Goal: Task Accomplishment & Management: Manage account settings

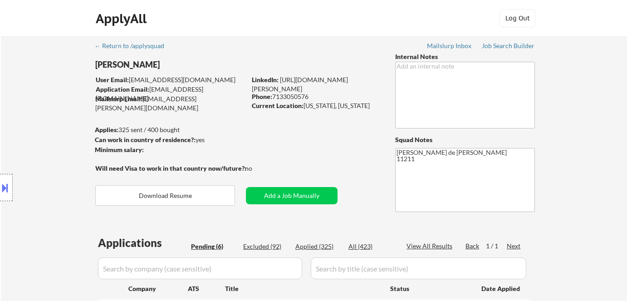
select select ""pending""
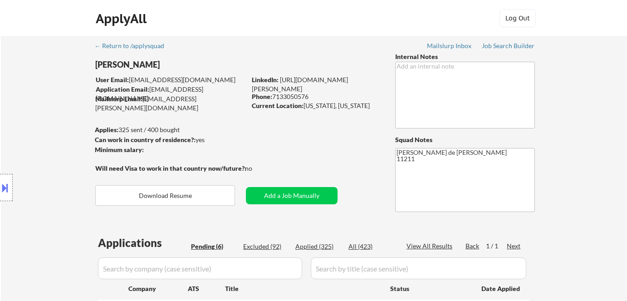
select select ""pending""
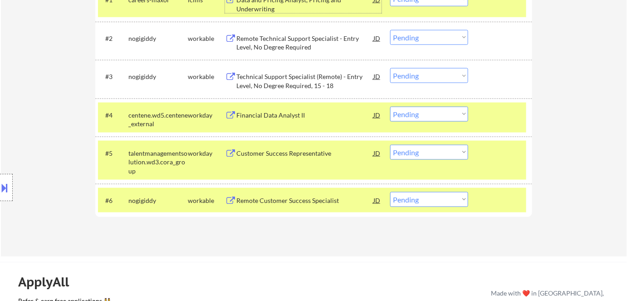
scroll to position [330, 0]
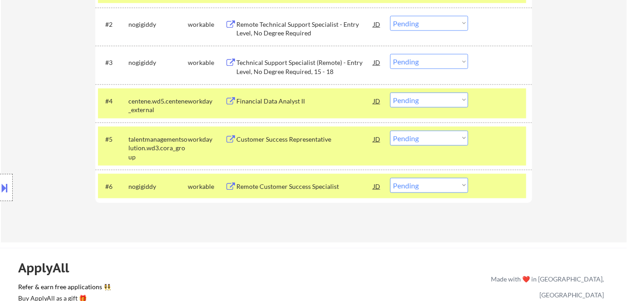
click at [314, 138] on div "Customer Success Representative" at bounding box center [304, 139] width 137 height 9
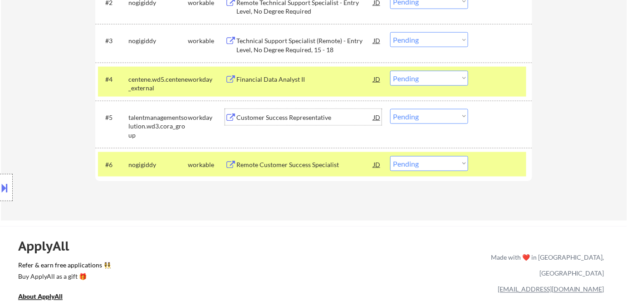
scroll to position [371, 0]
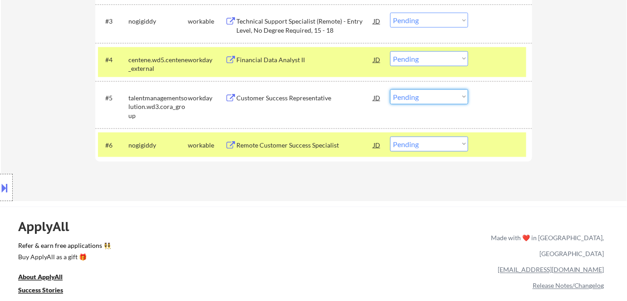
click at [406, 101] on select "Choose an option... Pending Applied Excluded (Questions) Excluded (Expired) Exc…" at bounding box center [429, 96] width 78 height 15
click at [390, 89] on select "Choose an option... Pending Applied Excluded (Questions) Excluded (Expired) Exc…" at bounding box center [429, 96] width 78 height 15
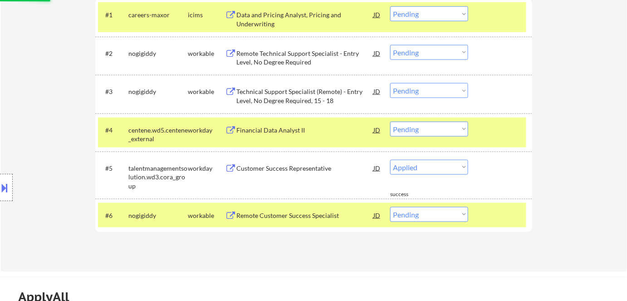
scroll to position [288, 0]
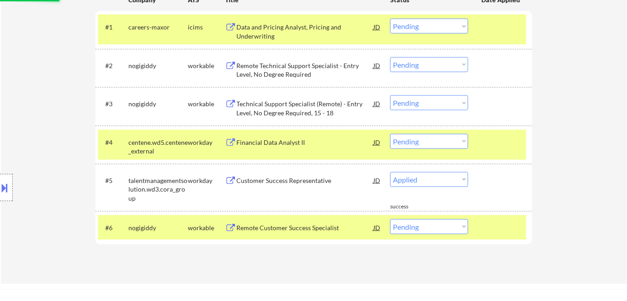
select select ""pending""
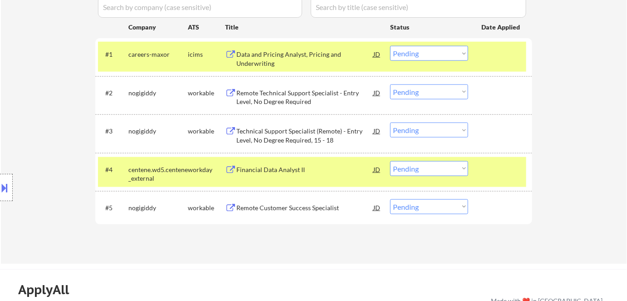
scroll to position [247, 0]
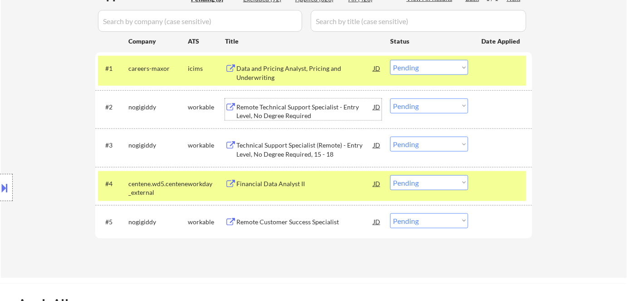
click at [279, 116] on div "Remote Technical Support Specialist - Entry Level, No Degree Required" at bounding box center [304, 112] width 137 height 18
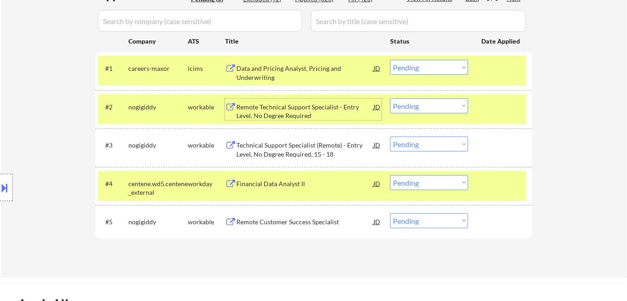
click at [276, 153] on div "Technical Support Specialist (Remote) - Entry Level, No Degree Required, 15 - 18" at bounding box center [304, 150] width 137 height 18
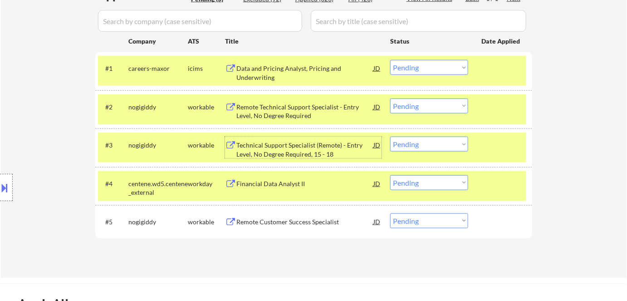
click at [320, 224] on div "Remote Customer Success Specialist" at bounding box center [304, 221] width 137 height 9
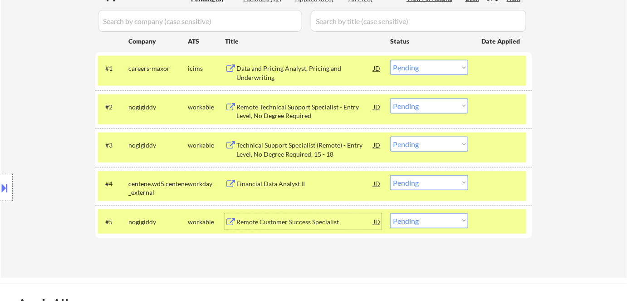
scroll to position [206, 0]
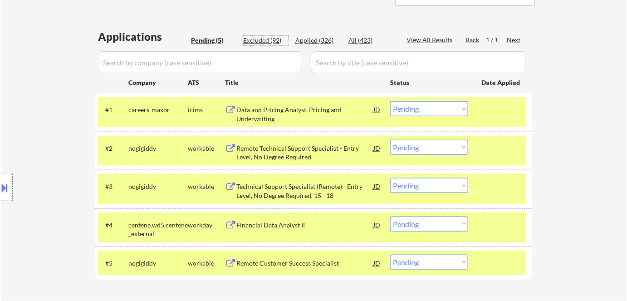
click at [274, 39] on div "Excluded (92)" at bounding box center [265, 40] width 45 height 9
select select ""excluded__location_""
select select ""excluded__expired_""
select select ""excluded__location_""
select select ""excluded""
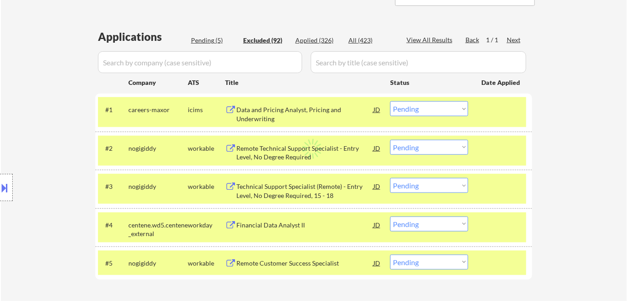
select select ""excluded__location_""
select select ""excluded__expired_""
select select ""excluded__blocklist_""
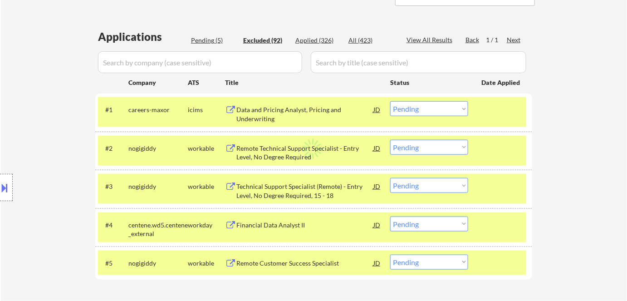
select select ""excluded__bad_match_""
select select ""excluded__expired_""
select select ""excluded__location_""
select select ""excluded__bad_match_""
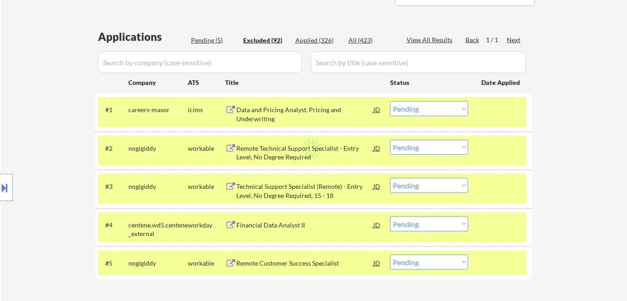
select select ""excluded__location_""
select select ""excluded__expired_""
select select ""excluded__location_""
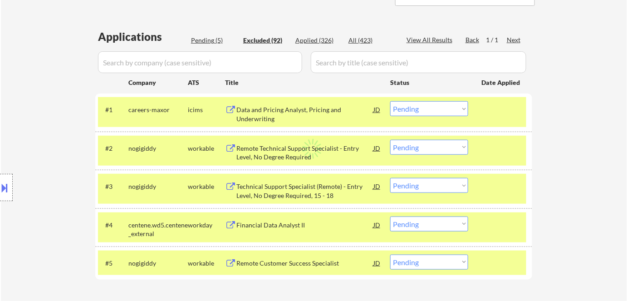
select select ""excluded__location_""
select select ""excluded__bad_match_""
select select ""excluded""
select select ""excluded__expired_""
select select ""excluded__bad_match_""
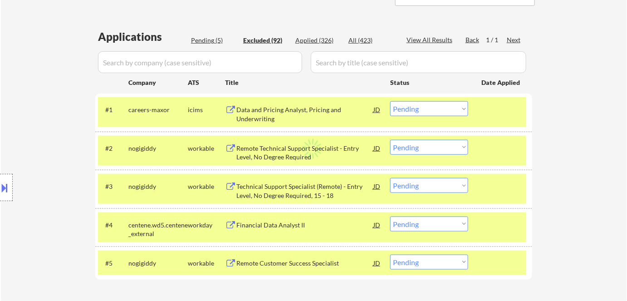
select select ""excluded__expired_""
select select ""excluded__bad_match_""
select select ""excluded__expired_""
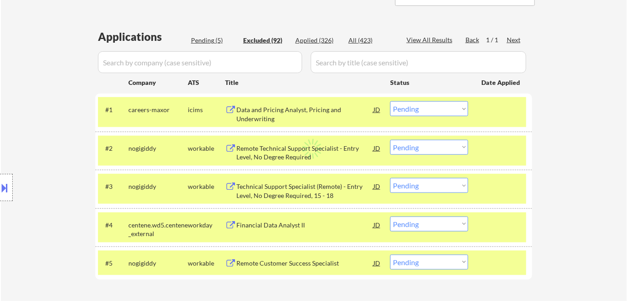
select select ""excluded__bad_match_""
select select ""excluded""
select select ""excluded__location_""
select select ""excluded__expired_""
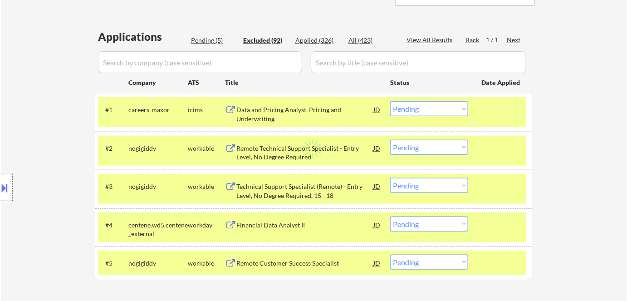
select select ""excluded__expired_""
select select ""excluded__location_""
select select ""excluded""
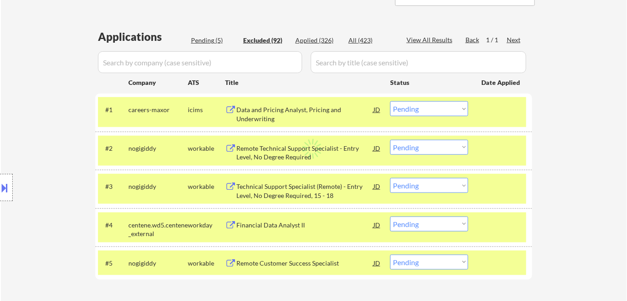
select select ""excluded__expired_""
select select ""excluded__bad_match_""
select select ""excluded__expired_""
select select ""excluded__bad_match_""
select select ""excluded__expired_""
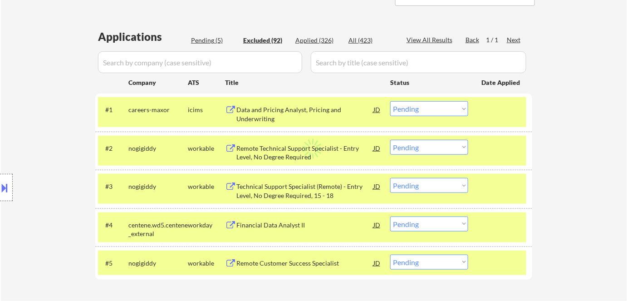
select select ""excluded""
select select ""excluded__bad_match_""
select select ""excluded__expired_""
select select ""excluded__bad_match_""
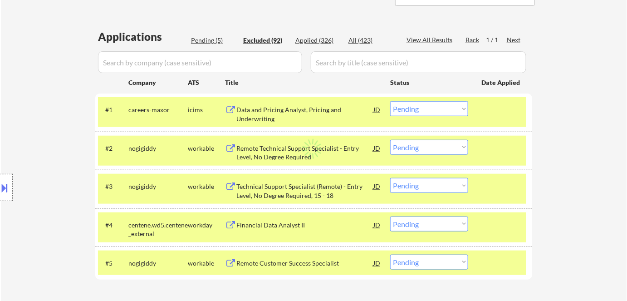
select select ""excluded__bad_match_""
select select ""excluded__expired_""
select select ""excluded__bad_match_""
select select ""excluded__expired_""
select select ""excluded__bad_match_""
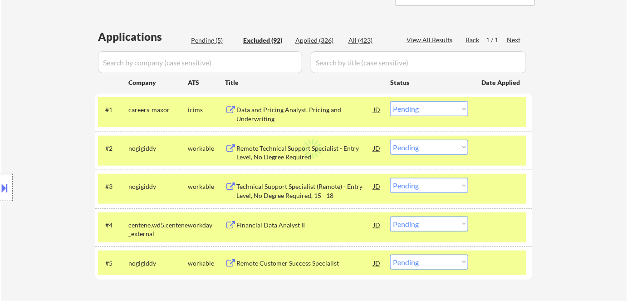
select select ""excluded__location_""
select select ""excluded__expired_""
select select ""excluded""
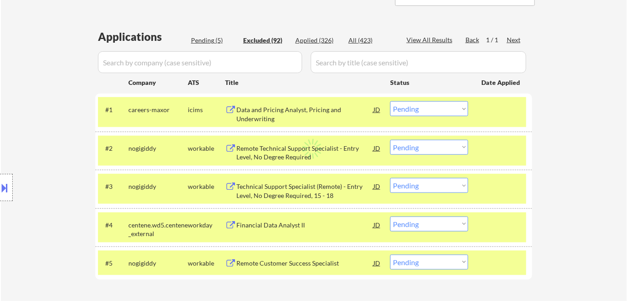
select select ""excluded__expired_""
select select ""excluded""
select select ""excluded__location_""
select select ""excluded__expired_""
select select ""excluded__bad_match_""
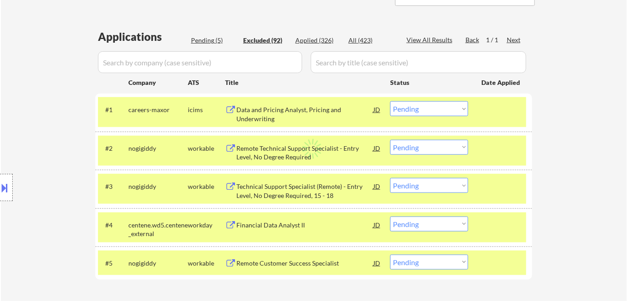
select select ""excluded""
select select ""excluded__expired_""
select select ""excluded__location_""
select select ""excluded__bad_match_""
select select ""excluded""
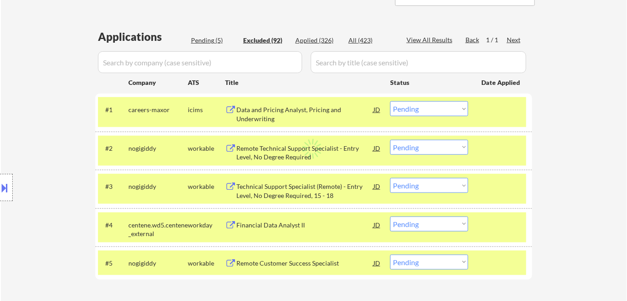
select select ""excluded""
select select ""excluded__expired_""
select select ""excluded__location_""
select select ""excluded__bad_match_""
select select ""excluded__expired_""
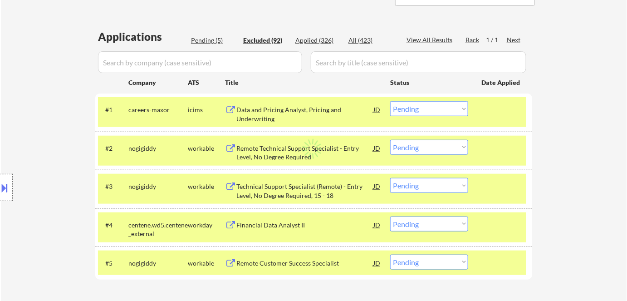
select select ""excluded""
select select ""excluded__location_""
select select ""excluded""
select select ""excluded__bad_match_""
select select ""excluded__location_""
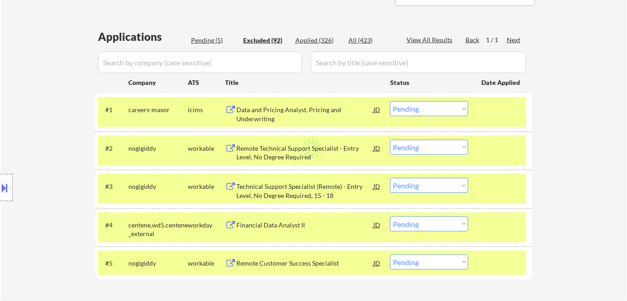
select select ""excluded__location_""
select select ""excluded""
select select ""excluded__bad_match_""
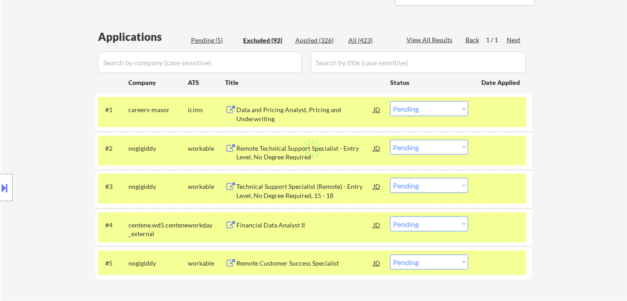
select select ""excluded__expired_""
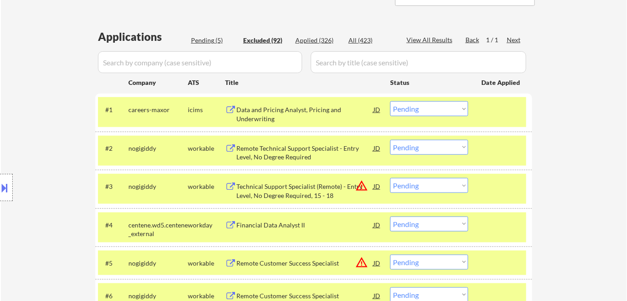
select select ""excluded__expired_""
select select ""excluded__location_""
select select ""excluded__expired_""
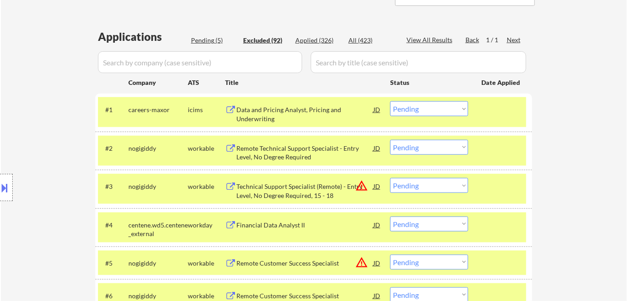
select select ""excluded__expired_""
click at [332, 41] on div "Applied (326)" at bounding box center [317, 40] width 45 height 9
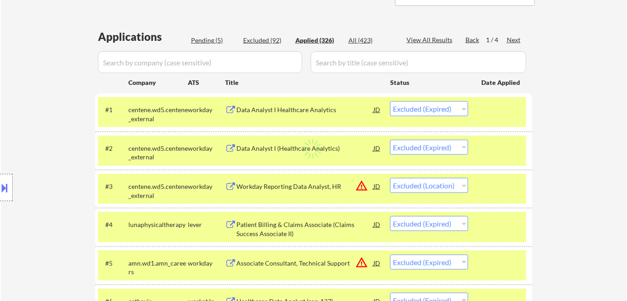
select select ""applied""
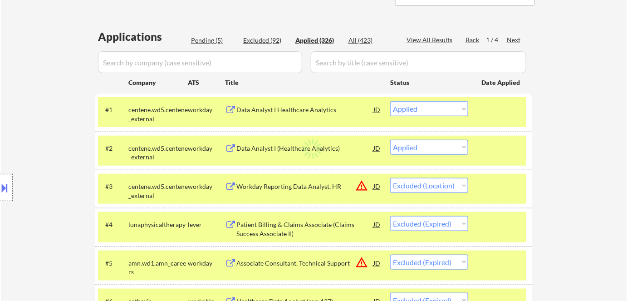
select select ""applied""
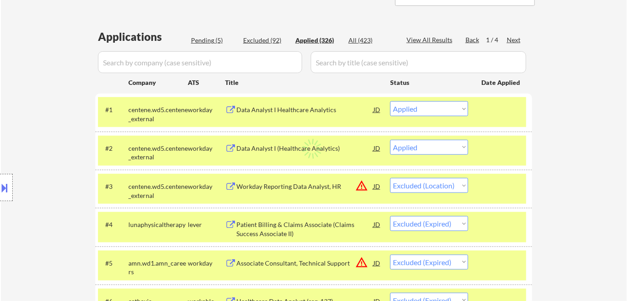
select select ""applied""
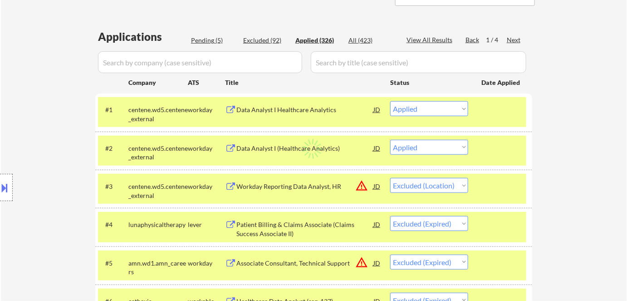
select select ""applied""
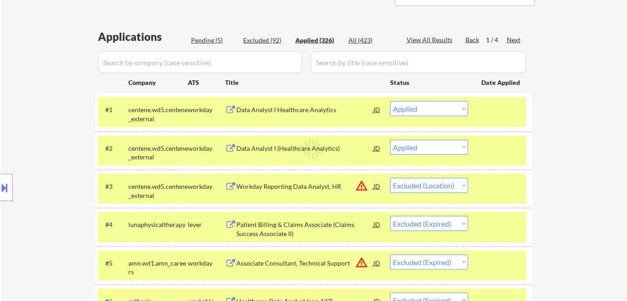
select select ""applied""
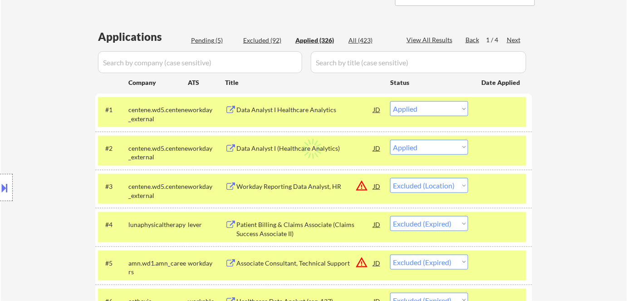
select select ""applied""
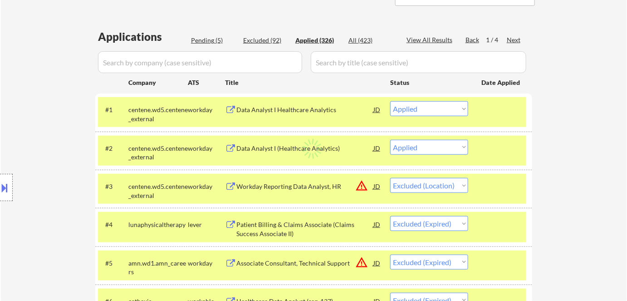
select select ""applied""
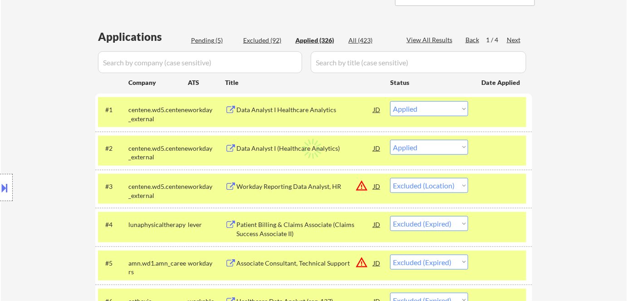
select select ""applied""
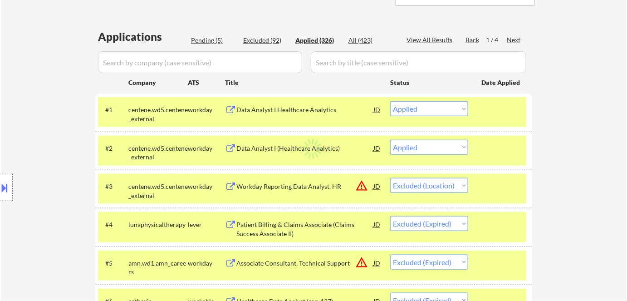
select select ""applied""
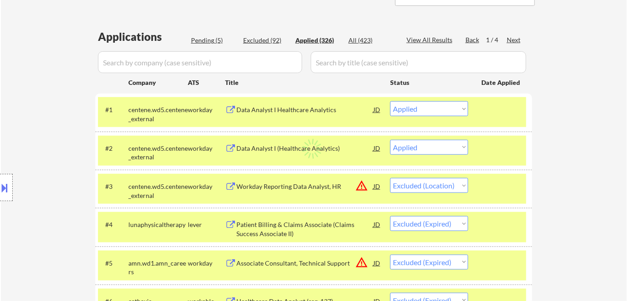
select select ""applied""
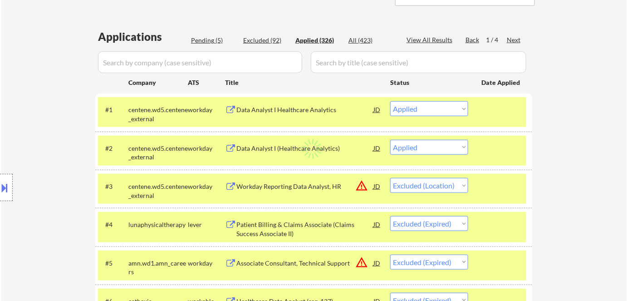
select select ""applied""
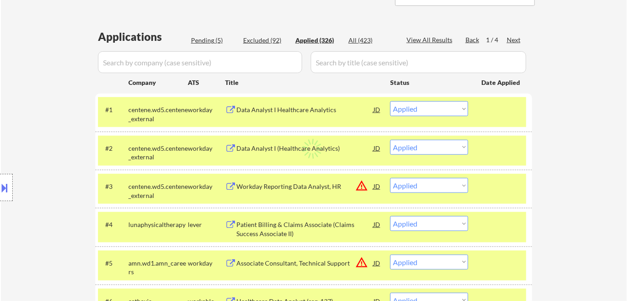
select select ""applied""
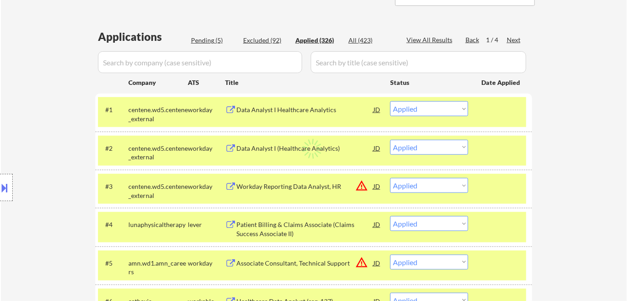
select select ""applied""
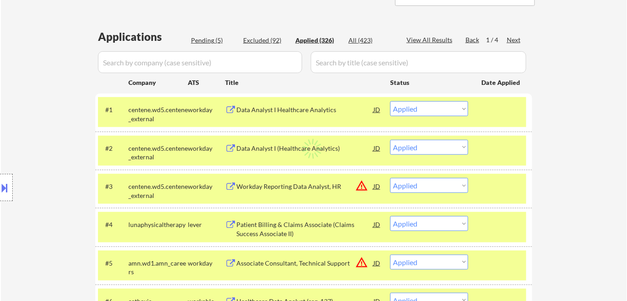
select select ""applied""
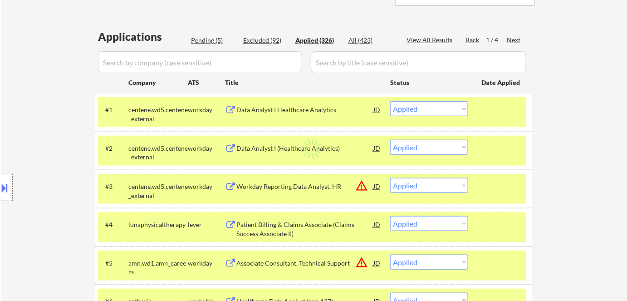
select select ""applied""
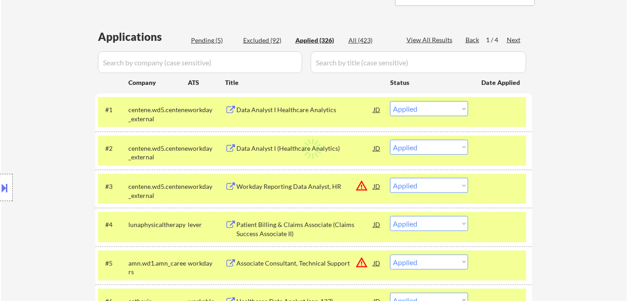
select select ""applied""
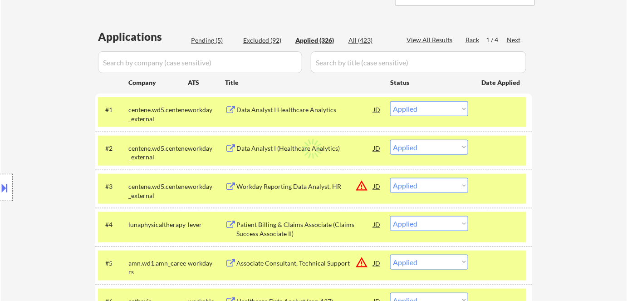
select select ""applied""
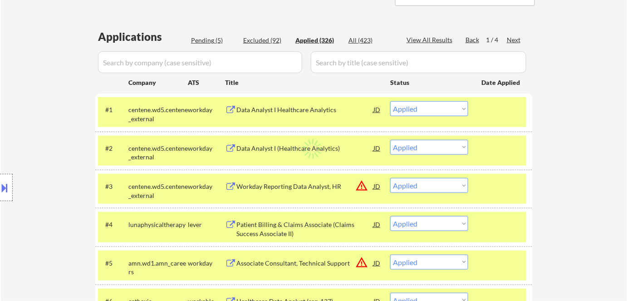
select select ""applied""
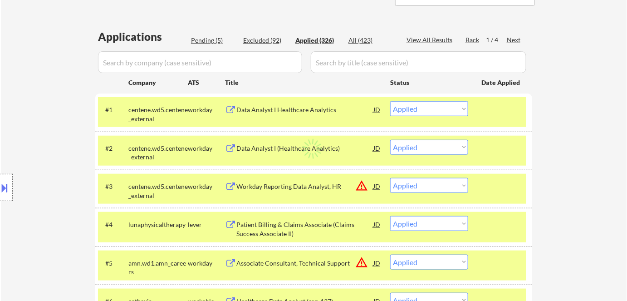
select select ""applied""
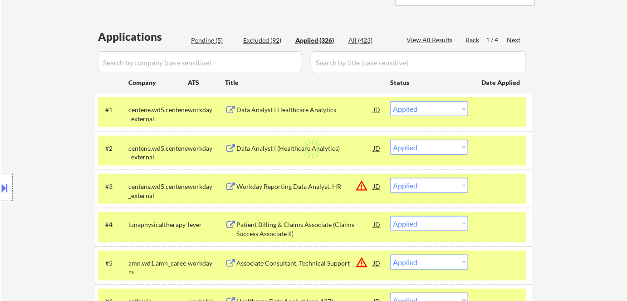
select select ""applied""
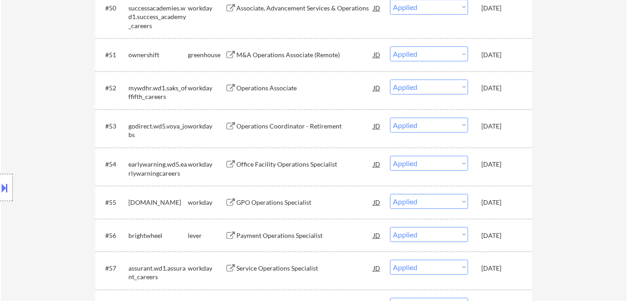
scroll to position [2227, 0]
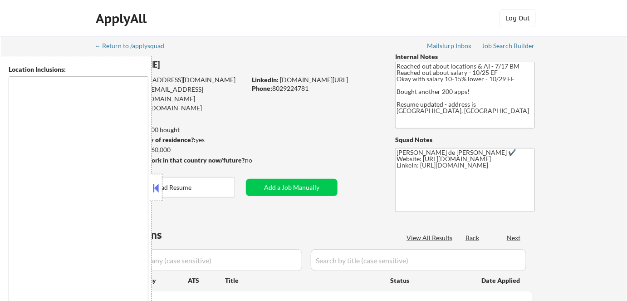
type textarea "Remote, US San Francisco, CA Oakland, CA Berkeley, CA Redwood City, CA Cupertin…"
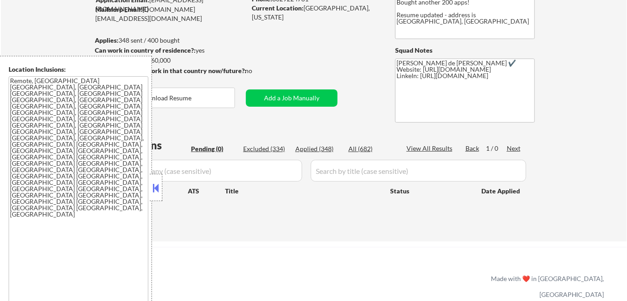
scroll to position [82, 0]
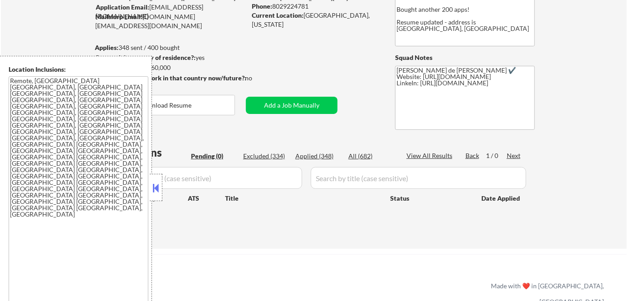
click at [160, 191] on button at bounding box center [156, 188] width 10 height 14
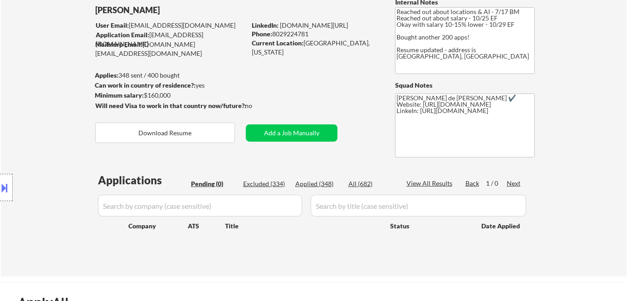
scroll to position [41, 0]
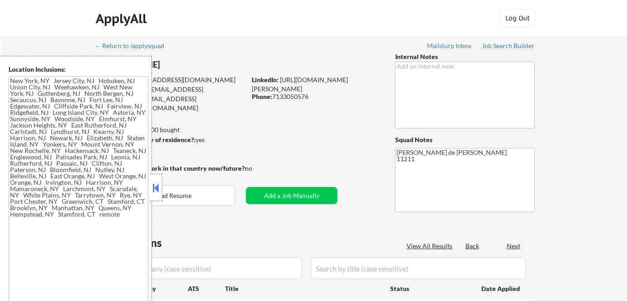
type textarea "[US_STATE], [GEOGRAPHIC_DATA] [GEOGRAPHIC_DATA], [GEOGRAPHIC_DATA] [GEOGRAPHIC_…"
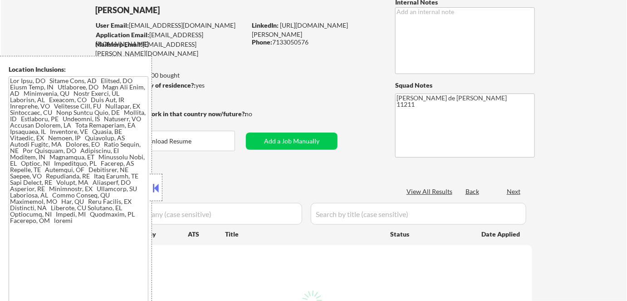
select select ""pending""
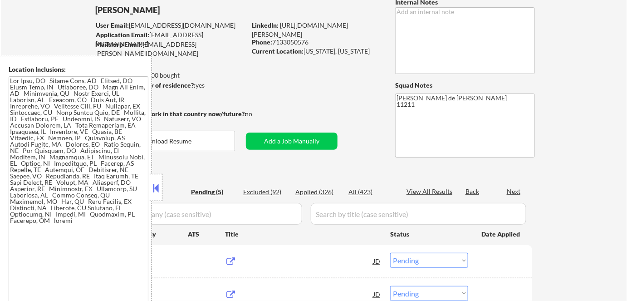
scroll to position [123, 0]
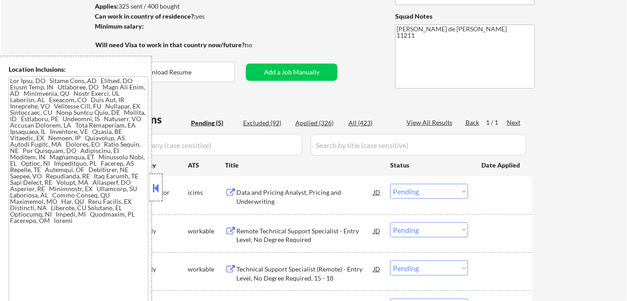
click at [158, 196] on div at bounding box center [156, 187] width 13 height 27
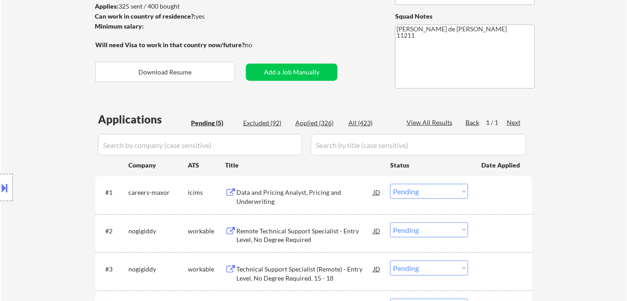
click at [436, 196] on select "Choose an option... Pending Applied Excluded (Questions) Excluded (Expired) Exc…" at bounding box center [429, 191] width 78 height 15
click at [390, 184] on select "Choose an option... Pending Applied Excluded (Questions) Excluded (Expired) Exc…" at bounding box center [429, 191] width 78 height 15
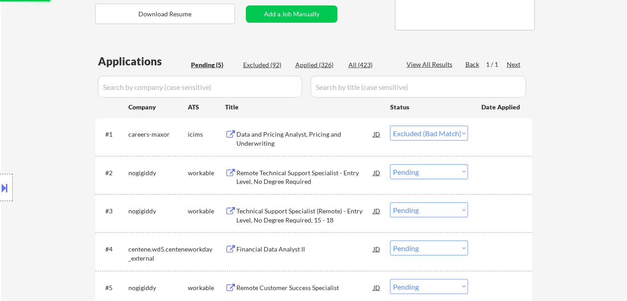
scroll to position [206, 0]
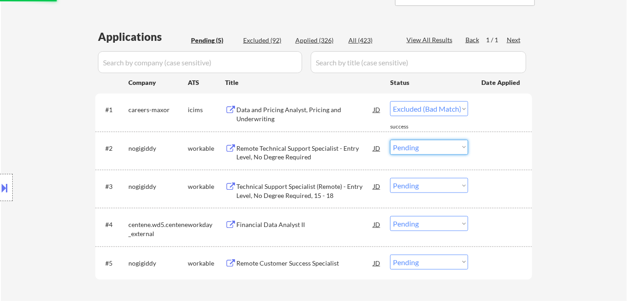
click at [420, 152] on select "Choose an option... Pending Applied Excluded (Questions) Excluded (Expired) Exc…" at bounding box center [429, 147] width 78 height 15
select select ""pending""
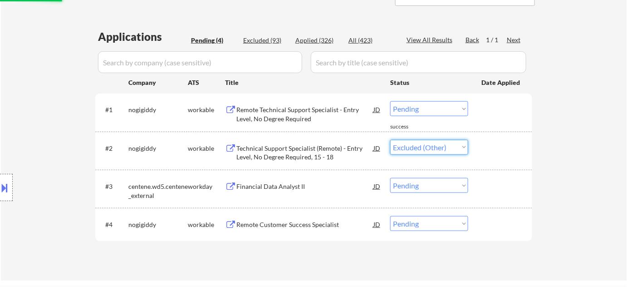
click at [390, 140] on select "Choose an option... Pending Applied Excluded (Questions) Excluded (Expired) Exc…" at bounding box center [429, 147] width 78 height 15
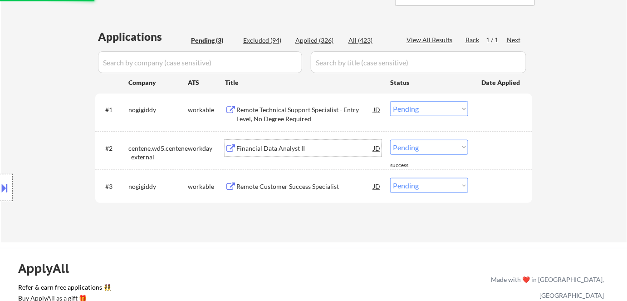
click at [284, 149] on div "Financial Data Analyst II" at bounding box center [304, 148] width 137 height 9
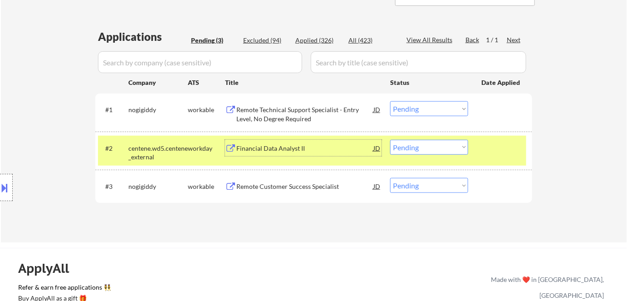
click at [426, 152] on select "Choose an option... Pending Applied Excluded (Questions) Excluded (Expired) Exc…" at bounding box center [429, 147] width 78 height 15
click at [390, 140] on select "Choose an option... Pending Applied Excluded (Questions) Excluded (Expired) Exc…" at bounding box center [429, 147] width 78 height 15
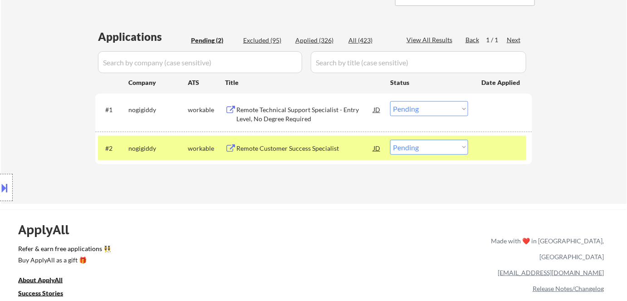
click at [443, 152] on select "Choose an option... Pending Applied Excluded (Questions) Excluded (Expired) Exc…" at bounding box center [429, 147] width 78 height 15
select select ""excluded__other_""
click at [390, 140] on select "Choose an option... Pending Applied Excluded (Questions) Excluded (Expired) Exc…" at bounding box center [429, 147] width 78 height 15
click at [274, 112] on div "Remote Technical Support Specialist - Entry Level, No Degree Required" at bounding box center [304, 114] width 137 height 18
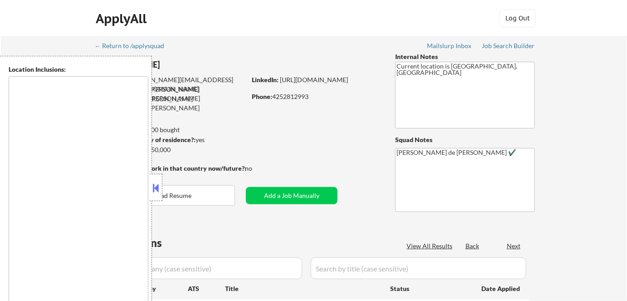
type textarea "Bend, OR Tumalo, OR Deschutes River Woods, OR Sunriver, OR Sisters, OR Redmond,…"
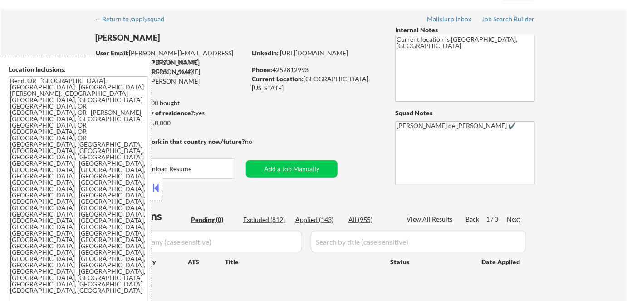
scroll to position [41, 0]
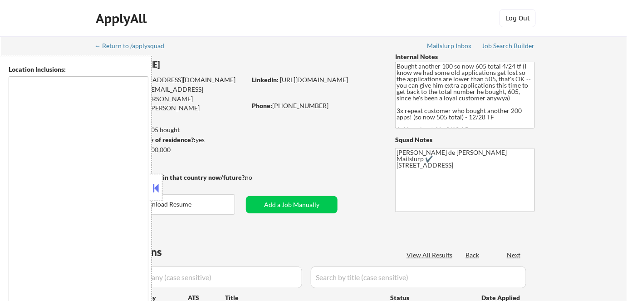
select select ""pending""
type textarea "remote"
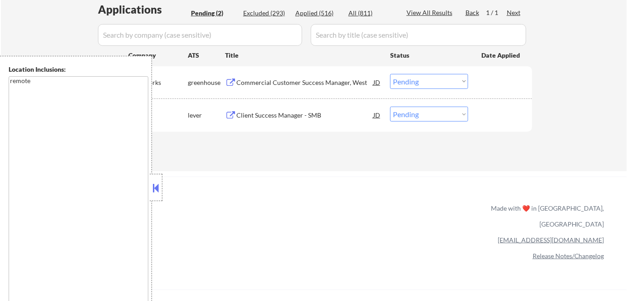
scroll to position [247, 0]
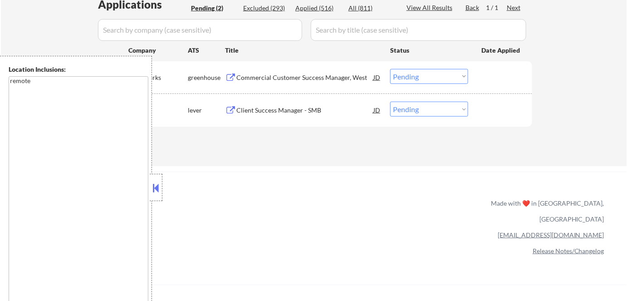
click at [155, 191] on button at bounding box center [156, 188] width 10 height 14
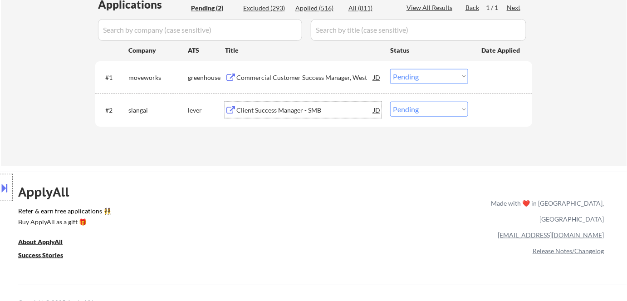
click at [265, 104] on div "Client Success Manager - SMB" at bounding box center [304, 110] width 137 height 16
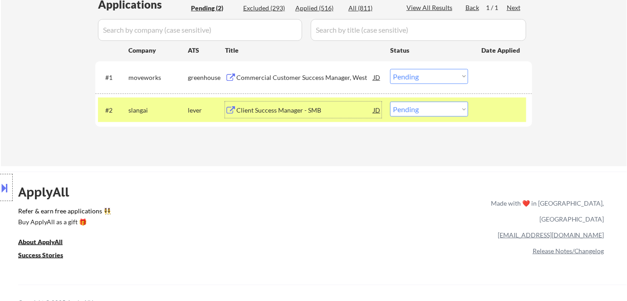
click at [256, 74] on div "Commercial Customer Success Manager, West" at bounding box center [304, 77] width 137 height 9
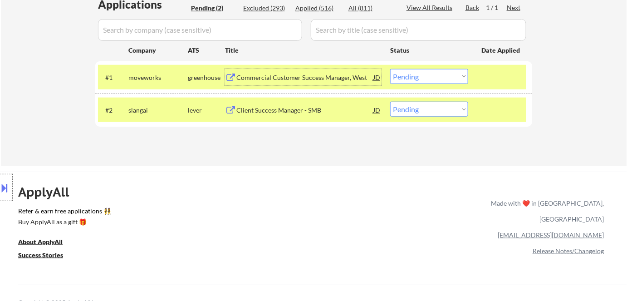
click at [411, 110] on select "Choose an option... Pending Applied Excluded (Questions) Excluded (Expired) Exc…" at bounding box center [429, 109] width 78 height 15
select select ""excluded__bad_match_""
click at [390, 102] on select "Choose an option... Pending Applied Excluded (Questions) Excluded (Expired) Exc…" at bounding box center [429, 109] width 78 height 15
click at [327, 76] on div "Commercial Customer Success Manager, West" at bounding box center [304, 77] width 137 height 9
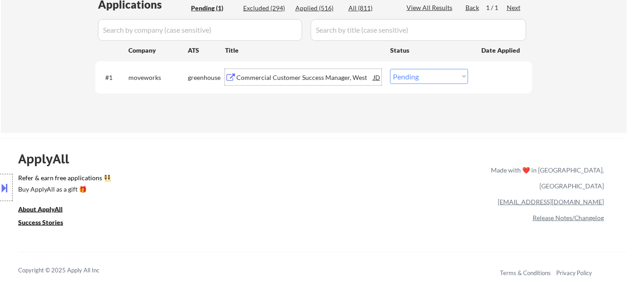
click at [430, 79] on select "Choose an option... Pending Applied Excluded (Questions) Excluded (Expired) Exc…" at bounding box center [429, 76] width 78 height 15
select select ""applied""
click at [390, 69] on select "Choose an option... Pending Applied Excluded (Questions) Excluded (Expired) Exc…" at bounding box center [429, 76] width 78 height 15
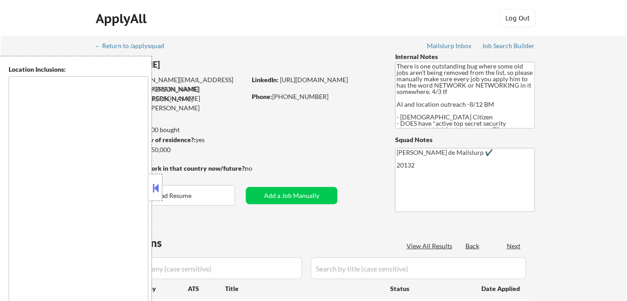
type textarea "[GEOGRAPHIC_DATA], [GEOGRAPHIC_DATA] [GEOGRAPHIC_DATA], [GEOGRAPHIC_DATA] [GEOG…"
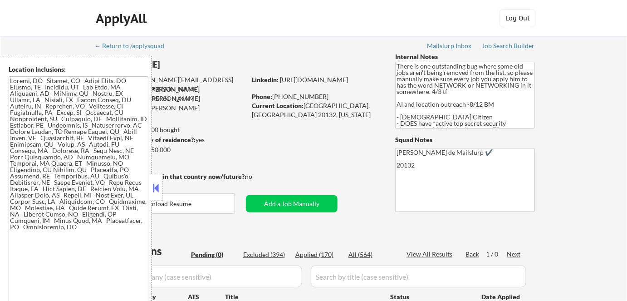
scroll to position [41, 0]
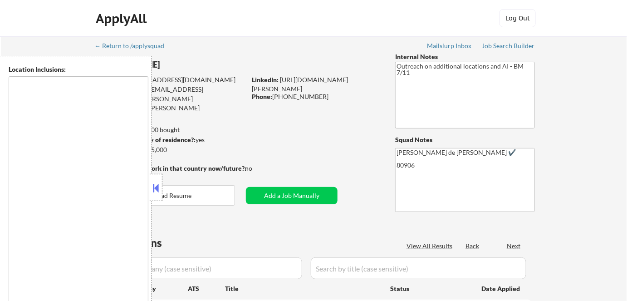
type textarea "[US_STATE][GEOGRAPHIC_DATA], [GEOGRAPHIC_DATA] [GEOGRAPHIC_DATA], [GEOGRAPHIC_D…"
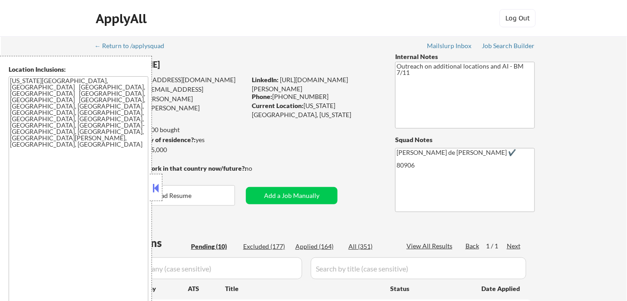
select select ""pending""
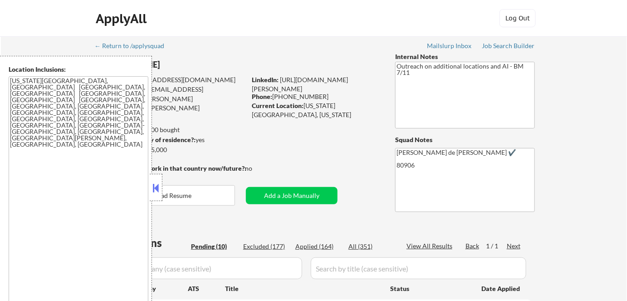
select select ""pending""
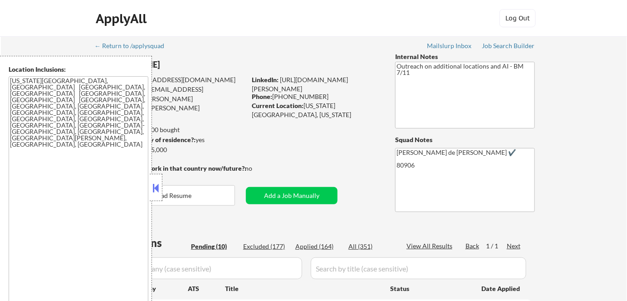
scroll to position [412, 0]
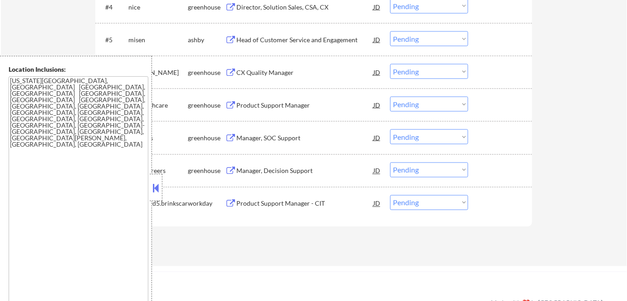
click at [155, 184] on button at bounding box center [156, 188] width 10 height 14
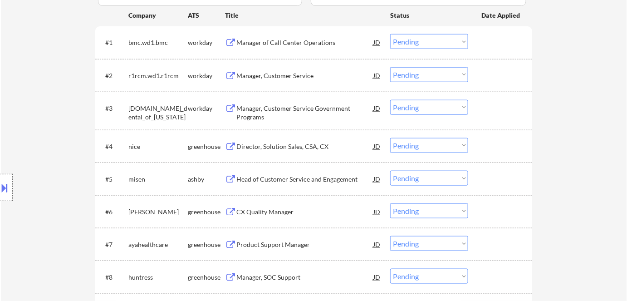
scroll to position [247, 0]
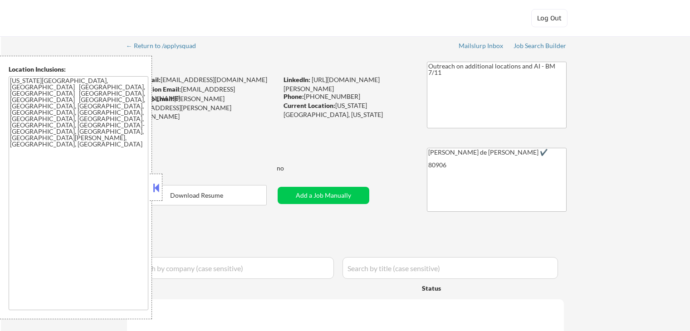
select select ""pending""
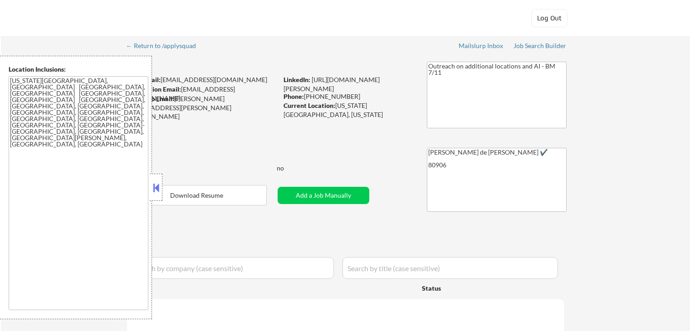
select select ""pending""
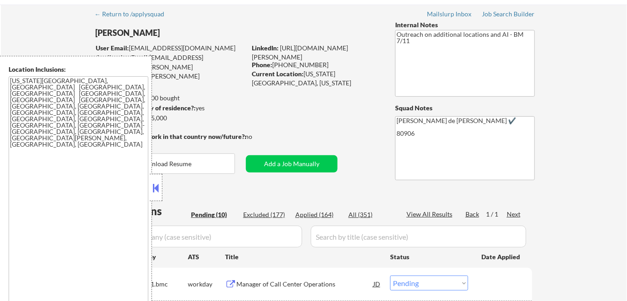
scroll to position [82, 0]
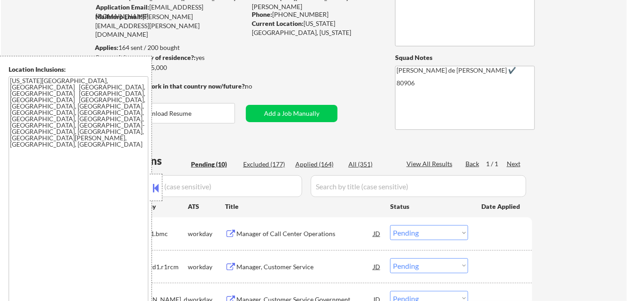
click at [156, 188] on button at bounding box center [156, 188] width 10 height 14
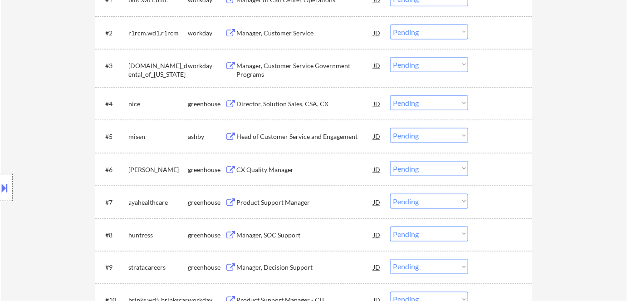
scroll to position [330, 0]
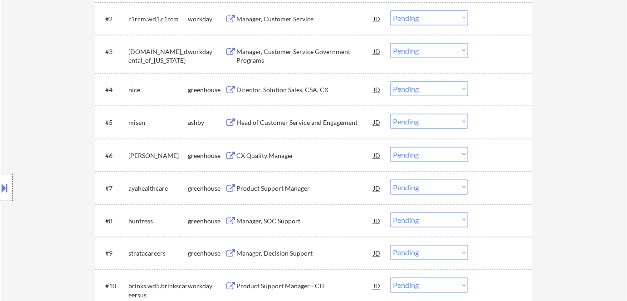
click at [276, 220] on div "Manager, SOC Support" at bounding box center [304, 220] width 137 height 9
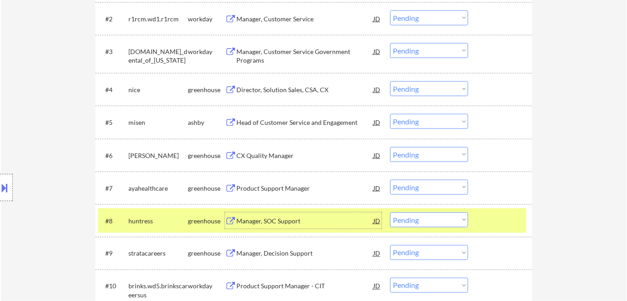
click at [406, 218] on select "Choose an option... Pending Applied Excluded (Questions) Excluded (Expired) Exc…" at bounding box center [429, 219] width 78 height 15
click at [390, 212] on select "Choose an option... Pending Applied Excluded (Questions) Excluded (Expired) Exc…" at bounding box center [429, 219] width 78 height 15
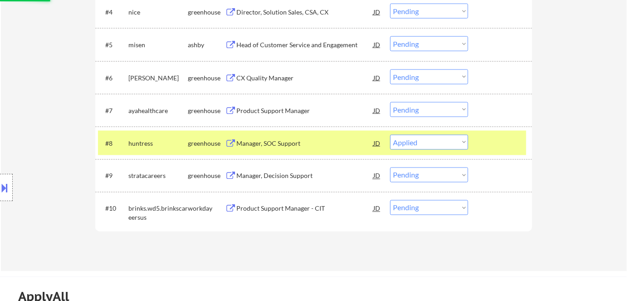
scroll to position [412, 0]
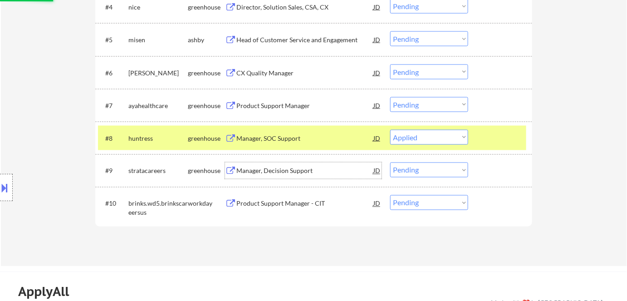
click at [283, 171] on div "Manager, Decision Support" at bounding box center [304, 170] width 137 height 9
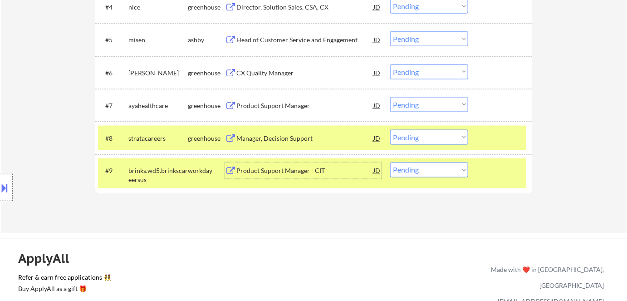
click at [430, 130] on select "Choose an option... Pending Applied Excluded (Questions) Excluded (Expired) Exc…" at bounding box center [429, 137] width 78 height 15
click at [390, 130] on select "Choose an option... Pending Applied Excluded (Questions) Excluded (Expired) Exc…" at bounding box center [429, 137] width 78 height 15
select select ""pending""
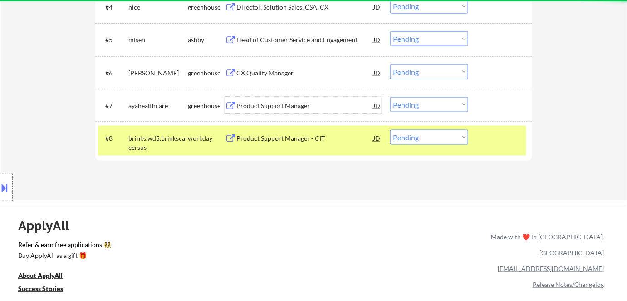
click at [280, 105] on div "Product Support Manager" at bounding box center [304, 105] width 137 height 9
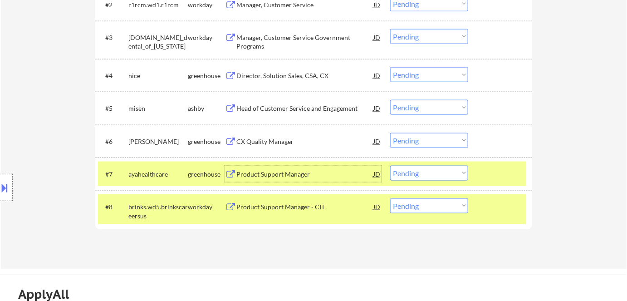
scroll to position [330, 0]
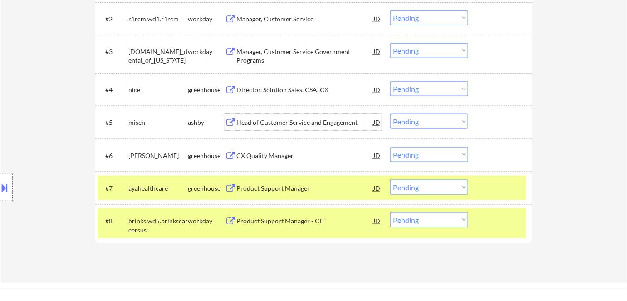
click at [267, 125] on div "Head of Customer Service and Engagement" at bounding box center [304, 122] width 137 height 9
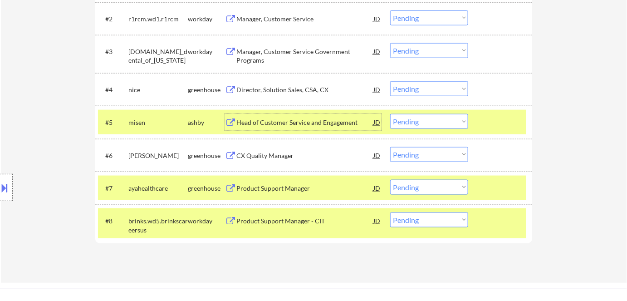
drag, startPoint x: 414, startPoint y: 121, endPoint x: 416, endPoint y: 127, distance: 6.7
click at [414, 121] on select "Choose an option... Pending Applied Excluded (Questions) Excluded (Expired) Exc…" at bounding box center [429, 121] width 78 height 15
click at [390, 114] on select "Choose an option... Pending Applied Excluded (Questions) Excluded (Expired) Exc…" at bounding box center [429, 121] width 78 height 15
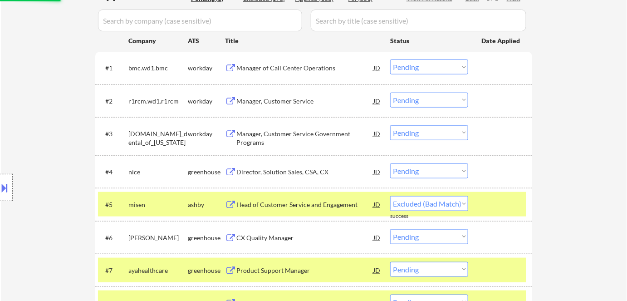
select select ""pending""
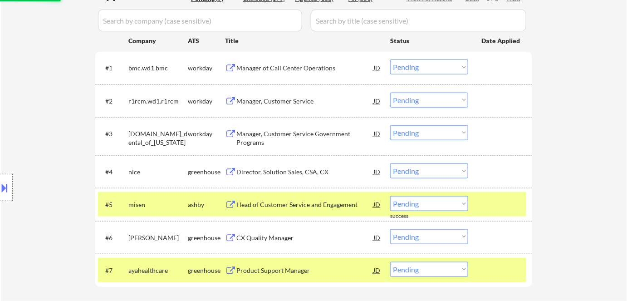
scroll to position [247, 0]
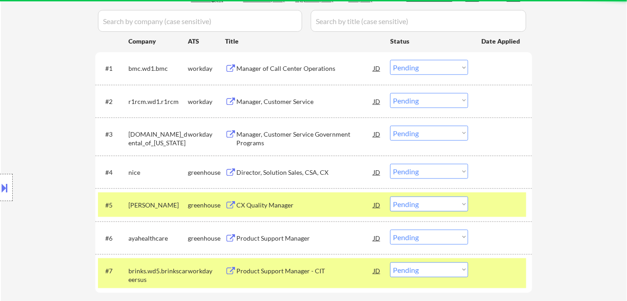
click at [287, 69] on div "Manager of Call Center Operations" at bounding box center [304, 68] width 137 height 9
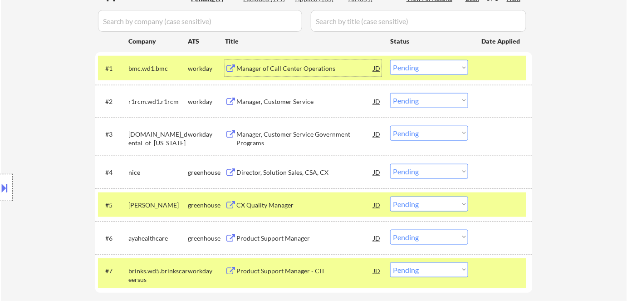
click at [415, 63] on select "Choose an option... Pending Applied Excluded (Questions) Excluded (Expired) Exc…" at bounding box center [429, 67] width 78 height 15
click at [390, 60] on select "Choose an option... Pending Applied Excluded (Questions) Excluded (Expired) Exc…" at bounding box center [429, 67] width 78 height 15
select select ""pending""
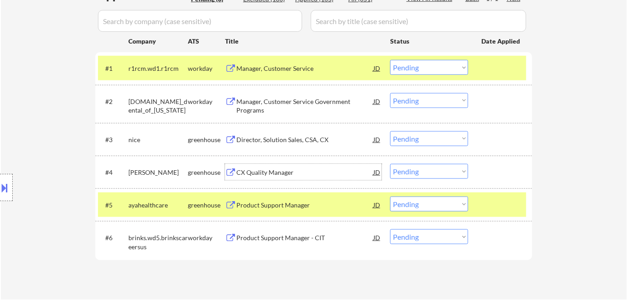
click at [262, 170] on div "CX Quality Manager" at bounding box center [304, 172] width 137 height 9
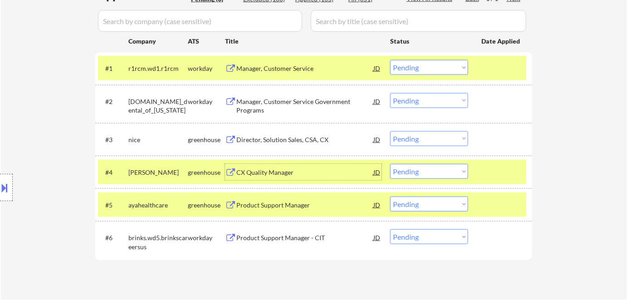
click at [439, 175] on select "Choose an option... Pending Applied Excluded (Questions) Excluded (Expired) Exc…" at bounding box center [429, 171] width 78 height 15
click at [390, 164] on select "Choose an option... Pending Applied Excluded (Questions) Excluded (Expired) Exc…" at bounding box center [429, 171] width 78 height 15
select select ""pending""
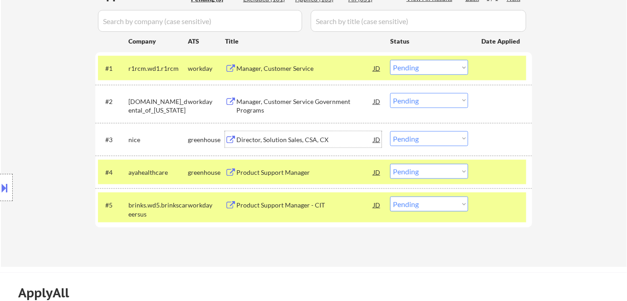
click at [285, 141] on div "Director, Solution Sales, CSA, CX" at bounding box center [304, 139] width 137 height 9
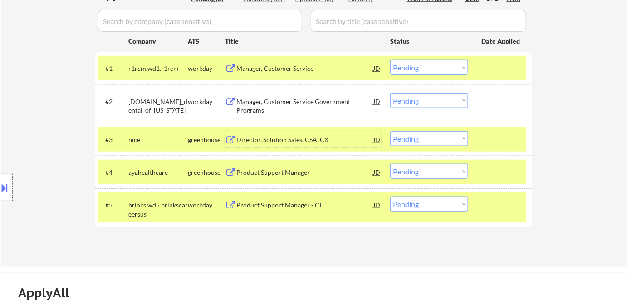
click at [436, 142] on select "Choose an option... Pending Applied Excluded (Questions) Excluded (Expired) Exc…" at bounding box center [429, 138] width 78 height 15
click at [390, 131] on select "Choose an option... Pending Applied Excluded (Questions) Excluded (Expired) Exc…" at bounding box center [429, 138] width 78 height 15
select select ""pending""
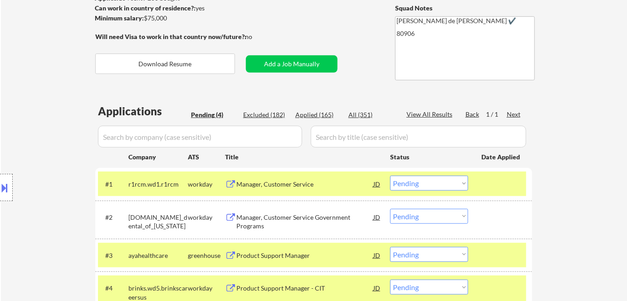
scroll to position [123, 0]
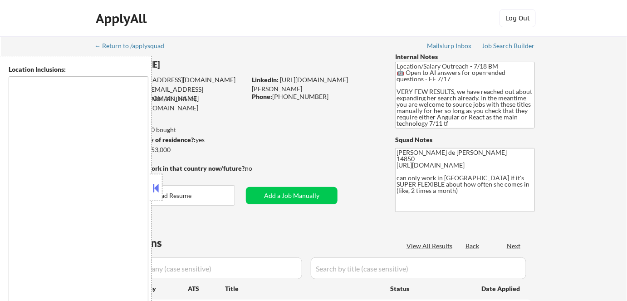
type textarea "[GEOGRAPHIC_DATA], [GEOGRAPHIC_DATA] [GEOGRAPHIC_DATA], [GEOGRAPHIC_DATA] [GEOG…"
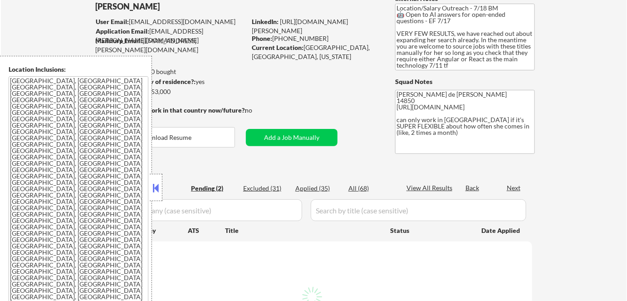
select select ""pending""
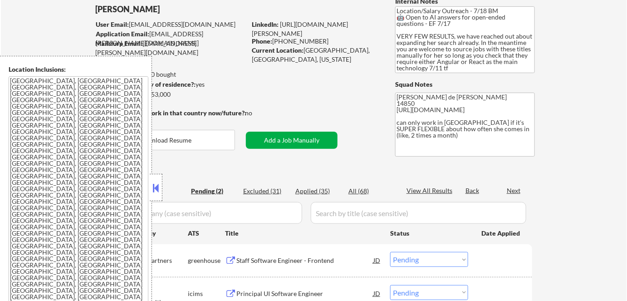
scroll to position [41, 0]
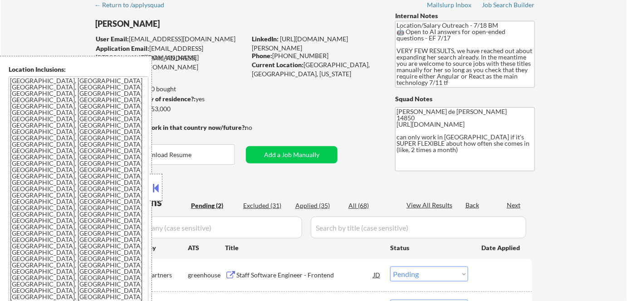
click at [159, 190] on button at bounding box center [156, 188] width 10 height 14
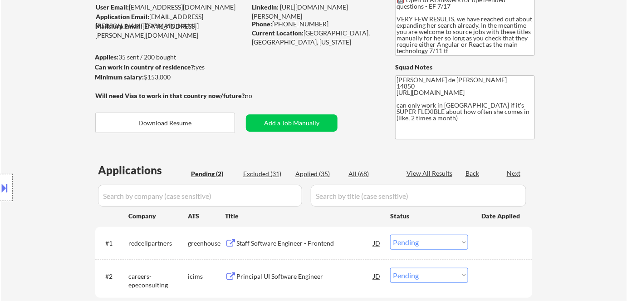
scroll to position [123, 0]
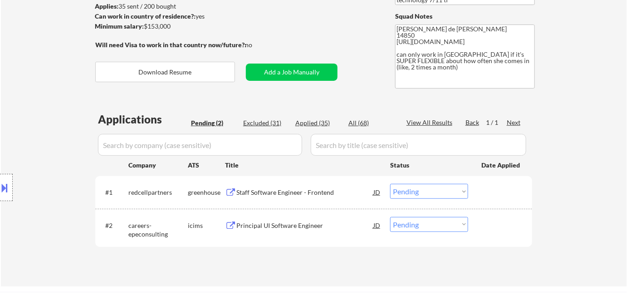
click at [283, 192] on div "Staff Software Engineer - Frontend" at bounding box center [304, 192] width 137 height 9
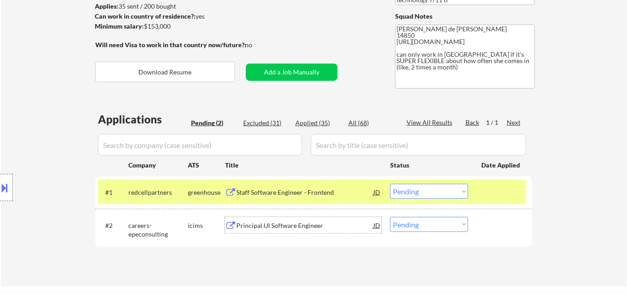
click at [264, 227] on div "Principal UI Software Engineer" at bounding box center [304, 225] width 137 height 9
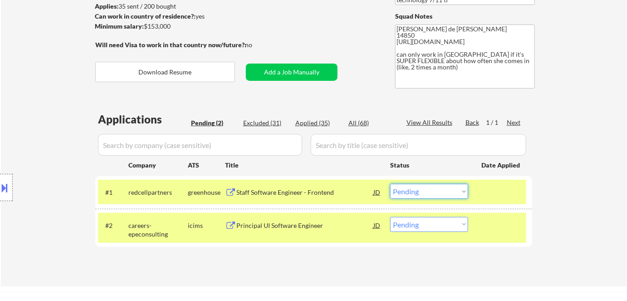
click at [403, 194] on select "Choose an option... Pending Applied Excluded (Questions) Excluded (Expired) Exc…" at bounding box center [429, 191] width 78 height 15
click at [390, 184] on select "Choose an option... Pending Applied Excluded (Questions) Excluded (Expired) Exc…" at bounding box center [429, 191] width 78 height 15
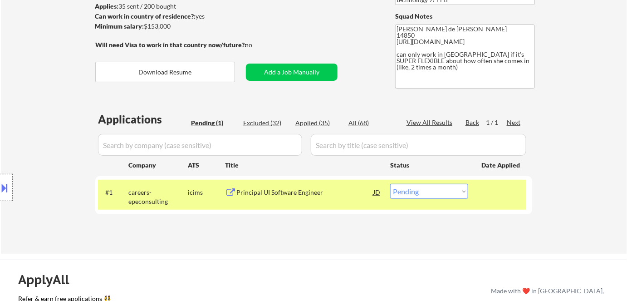
drag, startPoint x: 422, startPoint y: 188, endPoint x: 425, endPoint y: 199, distance: 11.5
click at [422, 188] on select "Choose an option... Pending Applied Excluded (Questions) Excluded (Expired) Exc…" at bounding box center [429, 191] width 78 height 15
select select ""excluded__bad_match_""
click at [390, 184] on select "Choose an option... Pending Applied Excluded (Questions) Excluded (Expired) Exc…" at bounding box center [429, 191] width 78 height 15
drag, startPoint x: 265, startPoint y: 122, endPoint x: 304, endPoint y: 187, distance: 76.3
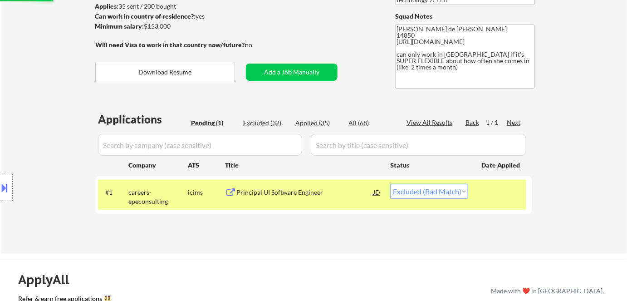
click at [265, 123] on div "Excluded (32)" at bounding box center [265, 122] width 45 height 9
select select ""excluded__location_""
select select ""excluded__other_""
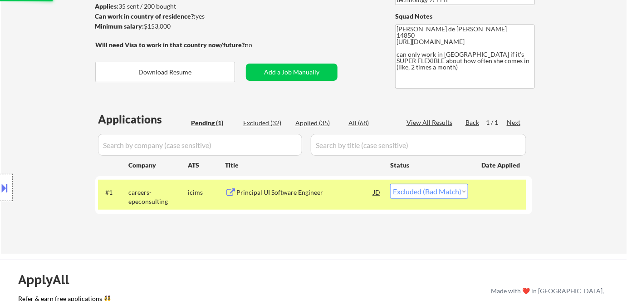
select select ""excluded__location_""
select select ""excluded__expired_""
select select ""excluded__location_""
select select ""excluded__expired_""
select select ""excluded__bad_match_""
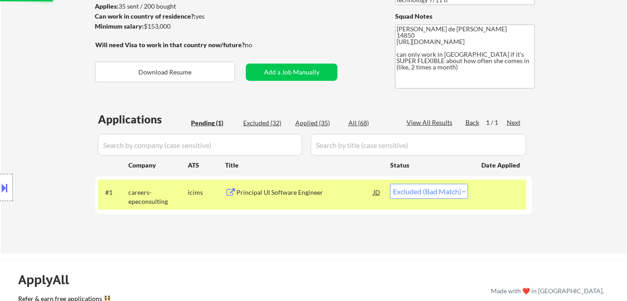
select select ""excluded__bad_match_""
select select ""excluded""
select select ""excluded__expired_""
select select ""excluded__location_""
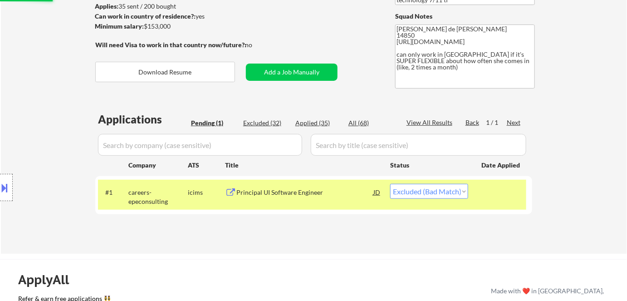
select select ""excluded__salary_""
select select ""excluded__location_""
select select ""excluded__bad_match_""
select select ""excluded__expired_""
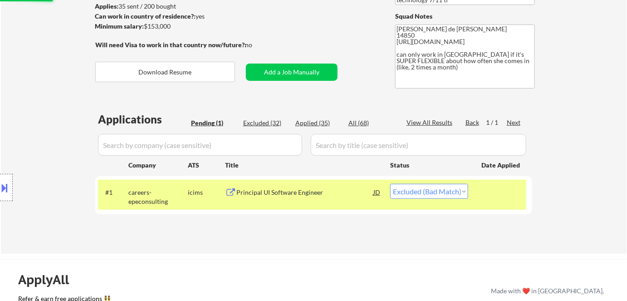
select select ""excluded""
select select ""excluded__bad_match_""
select select ""excluded__location_""
select select ""excluded""
select select ""excluded__location_""
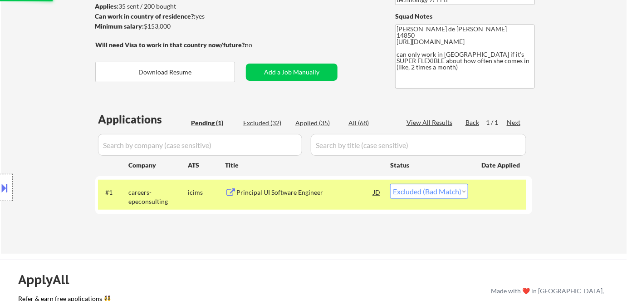
select select ""excluded__expired_""
select select ""excluded__bad_match_""
select select ""excluded__other_""
select select ""excluded__location_""
select select ""excluded__bad_match_""
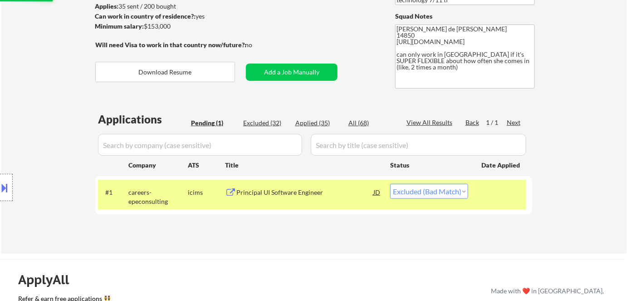
select select ""excluded__location_""
select select ""excluded__bad_match_""
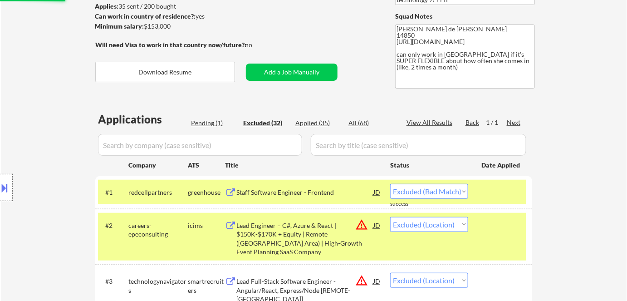
select select ""excluded__bad_match_""
select select ""excluded__location_""
select select ""excluded__expired_""
select select ""excluded__location_""
select select ""excluded__expired_""
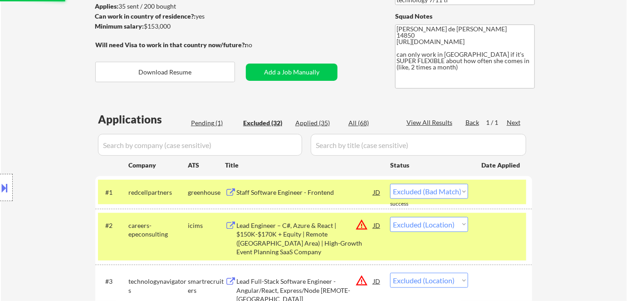
select select ""excluded__bad_match_""
select select ""excluded""
select select ""excluded__expired_""
select select ""excluded__location_""
select select ""excluded__salary_""
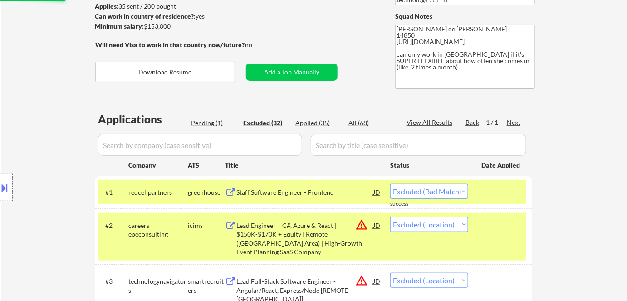
select select ""excluded__location_""
select select ""excluded__bad_match_""
select select ""excluded__expired_""
select select ""excluded""
select select ""excluded__bad_match_""
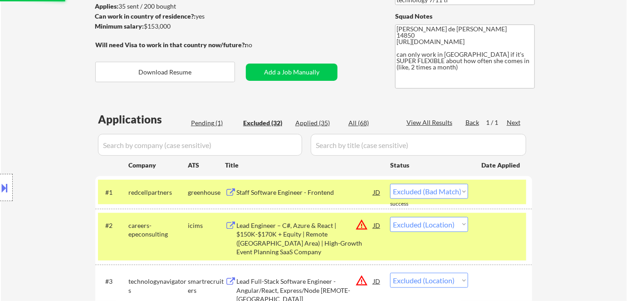
select select ""excluded__location_""
select select ""excluded""
select select ""excluded__location_""
select select ""excluded__expired_""
select select ""excluded__bad_match_""
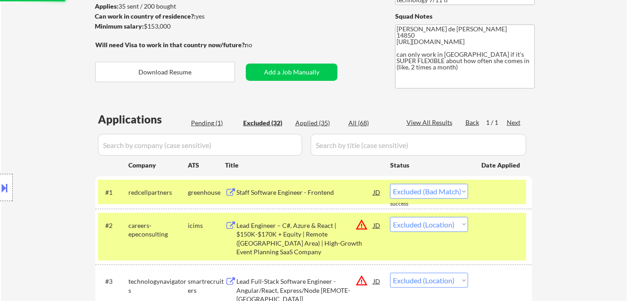
select select ""excluded__other_""
select select ""excluded__location_""
select select ""excluded__bad_match_""
select select ""excluded__location_""
select select ""excluded__bad_match_""
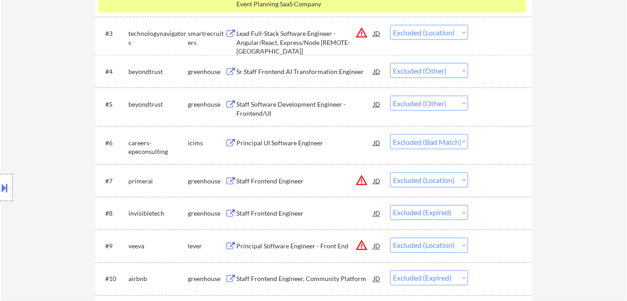
scroll to position [371, 0]
click at [268, 114] on div "Staff Software Development Engineer - Frontend/UI" at bounding box center [304, 109] width 137 height 18
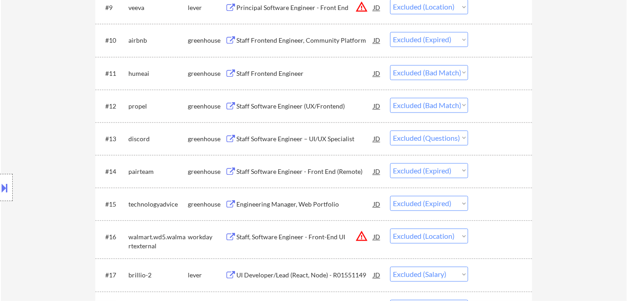
scroll to position [618, 0]
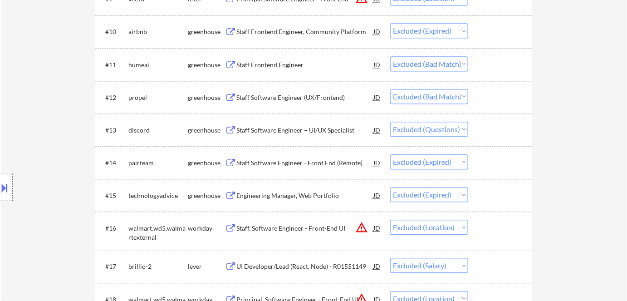
click at [294, 130] on div "Staff Software Engineer – UI/UX Specialist" at bounding box center [304, 130] width 137 height 9
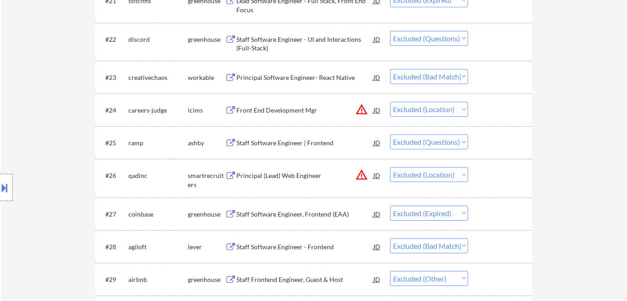
scroll to position [1031, 0]
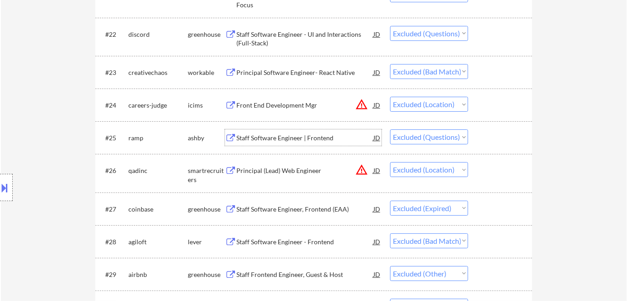
click at [312, 139] on div "Staff Software Engineer | Frontend" at bounding box center [304, 137] width 137 height 9
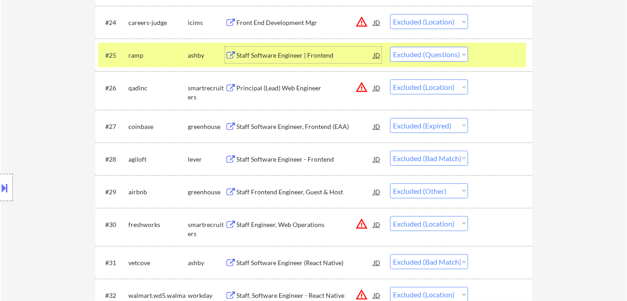
scroll to position [1154, 0]
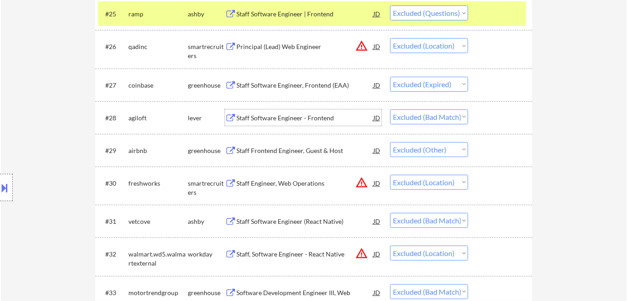
click at [286, 121] on div "Staff Software Engineer - Frontend" at bounding box center [304, 117] width 137 height 9
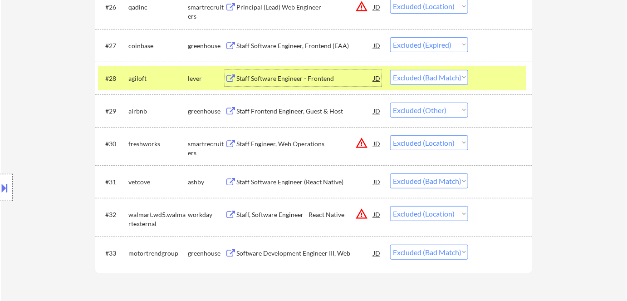
scroll to position [1196, 0]
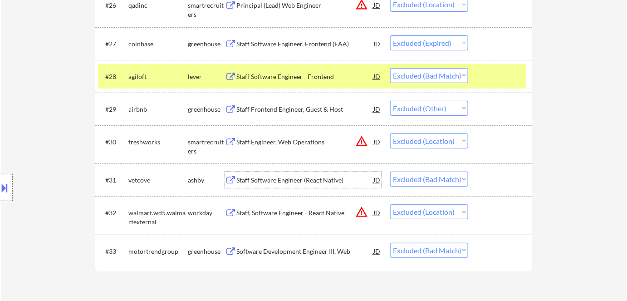
click at [301, 182] on div "Staff Software Engineer (React Native)" at bounding box center [304, 180] width 137 height 9
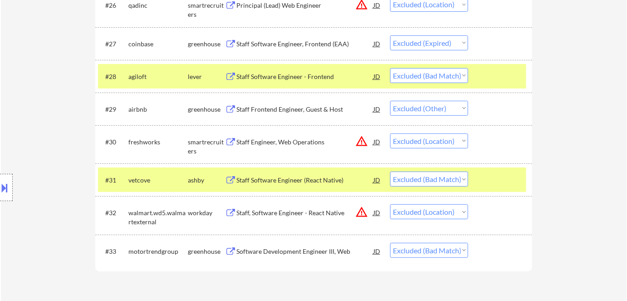
click at [83, 157] on div "Location Inclusions: [GEOGRAPHIC_DATA], [GEOGRAPHIC_DATA] [GEOGRAPHIC_DATA], [G…" at bounding box center [81, 188] width 162 height 264
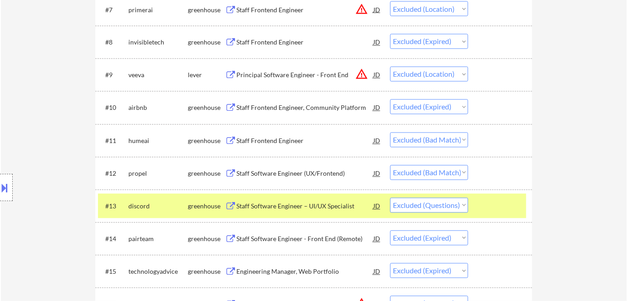
scroll to position [536, 0]
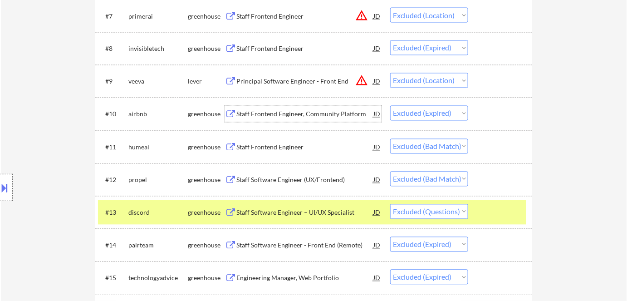
click at [306, 112] on div "Staff Frontend Engineer, Community Platform" at bounding box center [304, 114] width 137 height 9
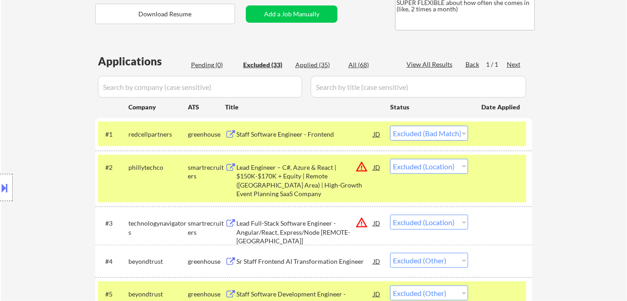
scroll to position [165, 0]
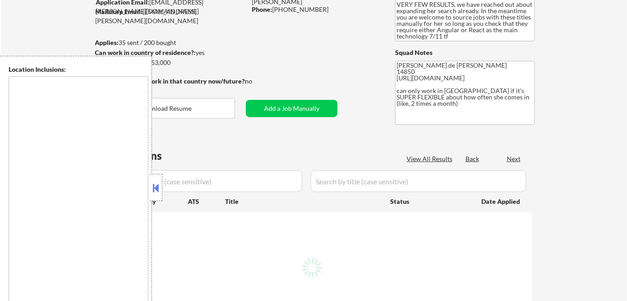
type textarea "[GEOGRAPHIC_DATA], [GEOGRAPHIC_DATA] [GEOGRAPHIC_DATA], [GEOGRAPHIC_DATA] [GEOG…"
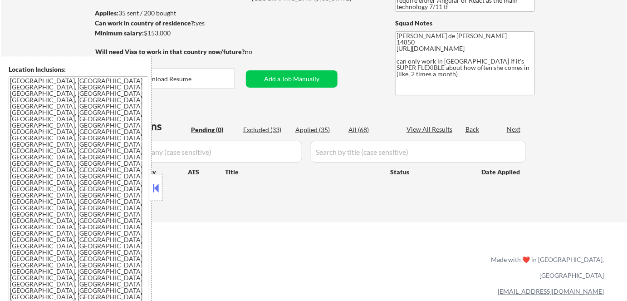
scroll to position [123, 0]
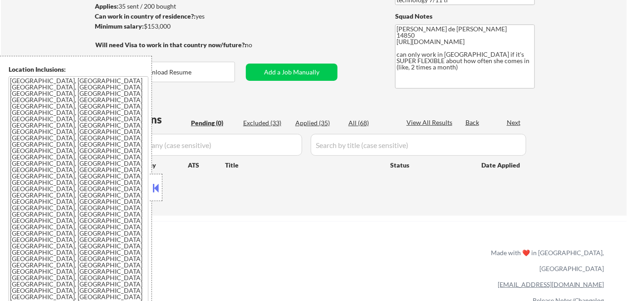
click at [156, 190] on button at bounding box center [156, 188] width 10 height 14
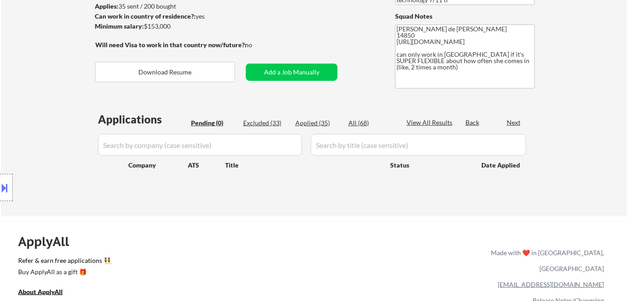
click at [314, 119] on div "Applied (35)" at bounding box center [317, 122] width 45 height 9
click at [319, 120] on div "Applied (35)" at bounding box center [317, 122] width 45 height 9
select select ""applied""
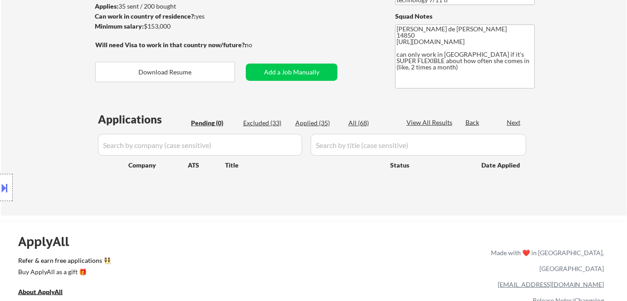
select select ""applied""
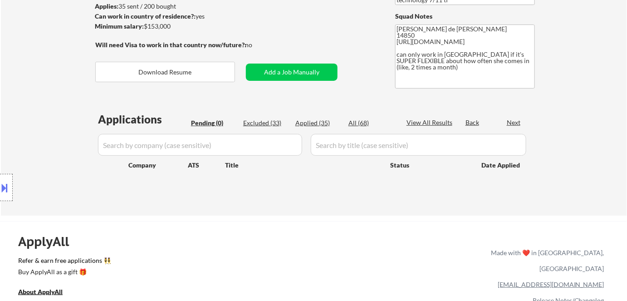
select select ""applied""
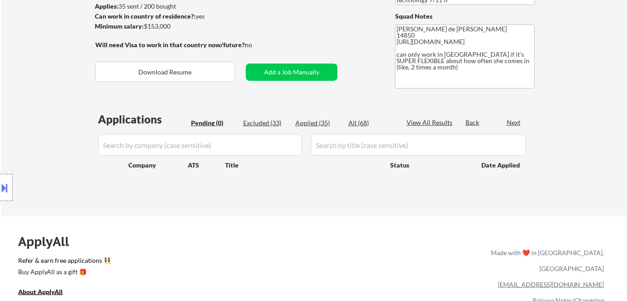
select select ""applied""
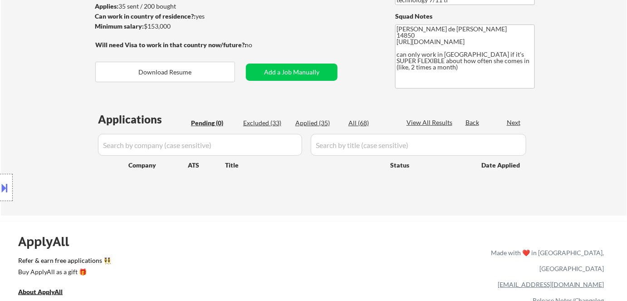
select select ""applied""
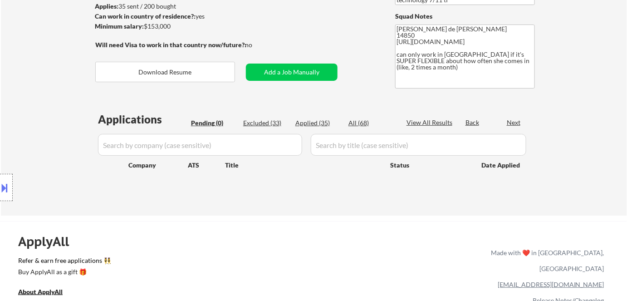
select select ""applied""
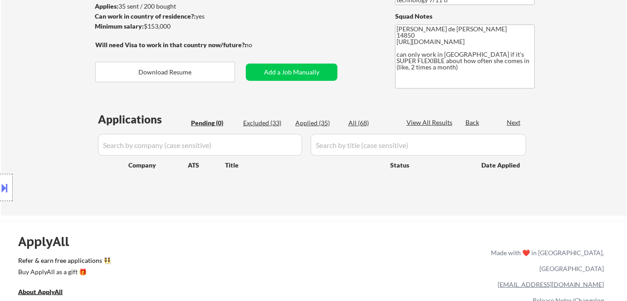
select select ""applied""
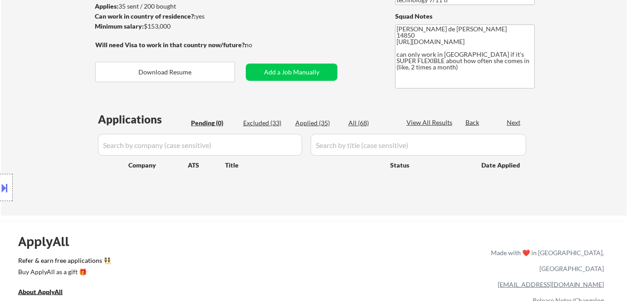
select select ""applied""
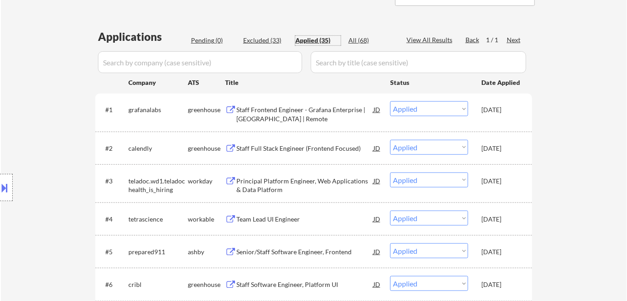
scroll to position [157, 0]
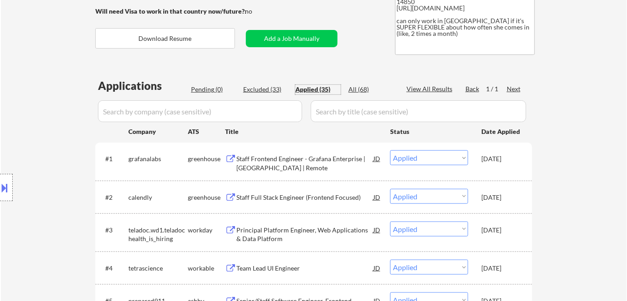
click at [362, 93] on div "All (68)" at bounding box center [370, 90] width 45 height 10
click at [272, 105] on input "input" at bounding box center [200, 111] width 204 height 22
click at [362, 88] on div "All (68)" at bounding box center [370, 89] width 45 height 9
select select ""excluded__bad_match_""
select select ""excluded__location_""
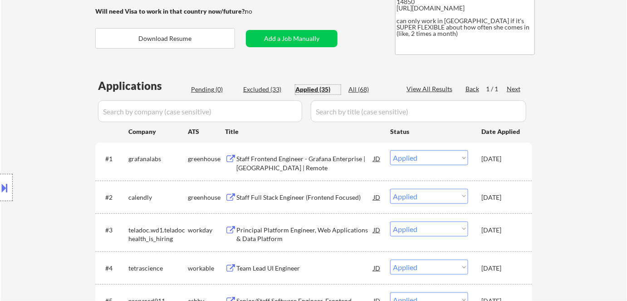
select select ""excluded__location_""
select select ""excluded__other_""
select select ""excluded__bad_match_""
select select ""excluded__location_""
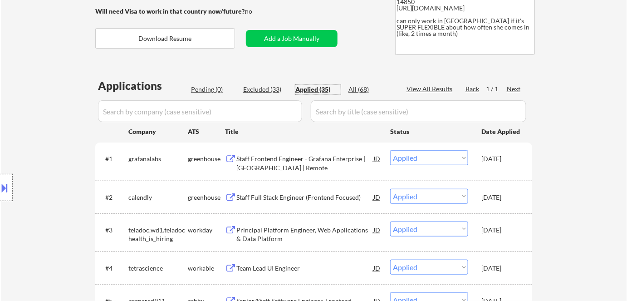
select select ""excluded__expired_""
select select ""excluded__location_""
select select ""excluded__expired_""
select select ""excluded__bad_match_""
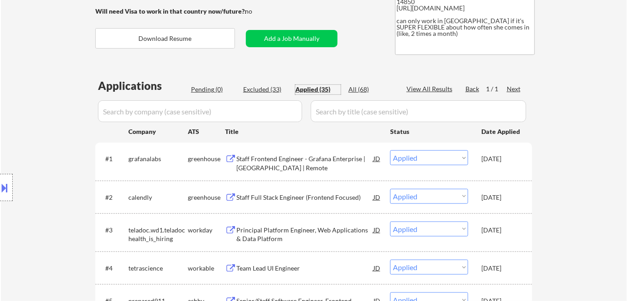
select select ""excluded""
select select ""excluded__expired_""
select select ""excluded__location_""
select select ""excluded__salary_""
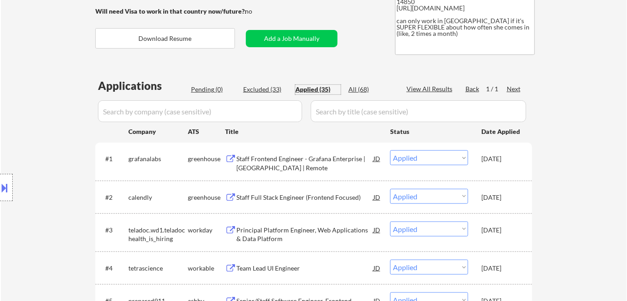
select select ""excluded__location_""
select select ""excluded__bad_match_""
select select ""excluded__expired_""
select select ""excluded""
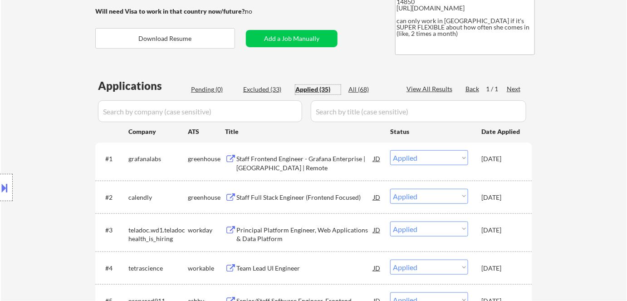
select select ""excluded__bad_match_""
select select ""excluded__location_""
select select ""excluded""
select select ""excluded__location_""
select select ""excluded__expired_""
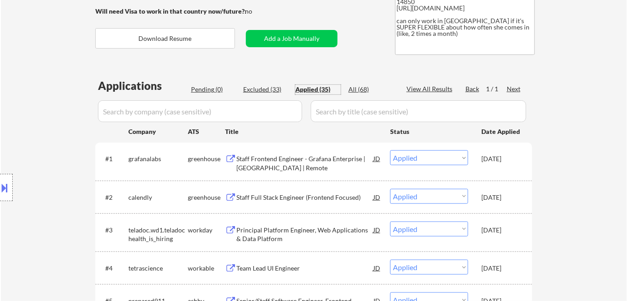
select select ""excluded__bad_match_""
select select ""excluded__other_""
select select ""excluded__location_""
select select ""excluded__bad_match_""
select select ""excluded__location_""
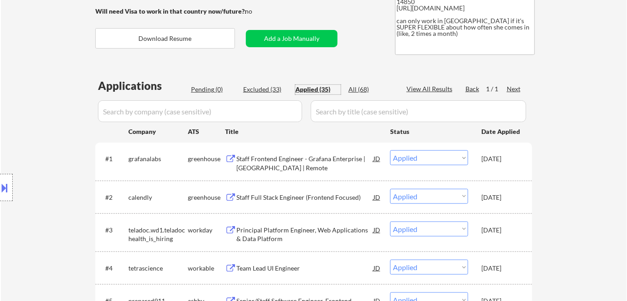
select select ""excluded__bad_match_""
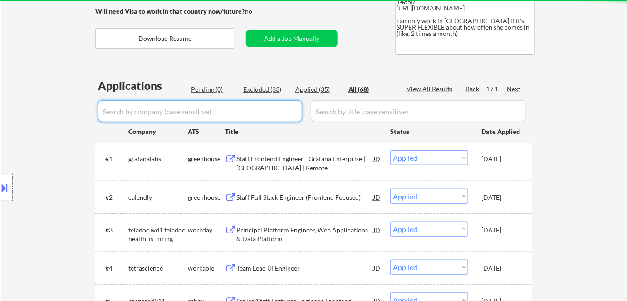
click at [276, 117] on input "input" at bounding box center [200, 111] width 204 height 22
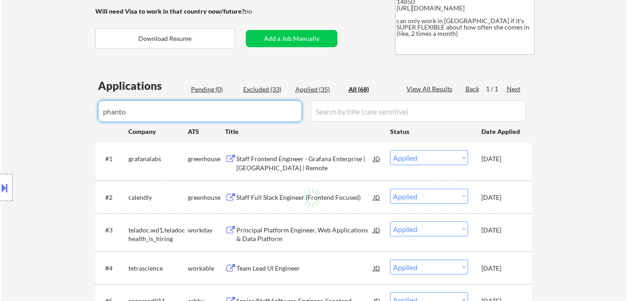
type input "phantom"
select select ""excluded__bad_match_""
select select ""excluded__location_""
select select ""excluded__bad_match_""
select select ""excluded__location_""
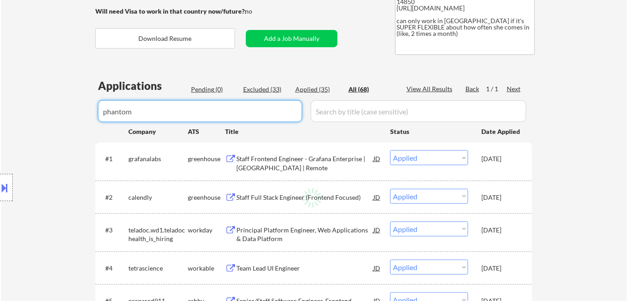
select select ""excluded__bad_match_""
select select ""excluded__expired_""
select select ""excluded__bad_match_""
select select ""excluded""
select select ""excluded__bad_match_""
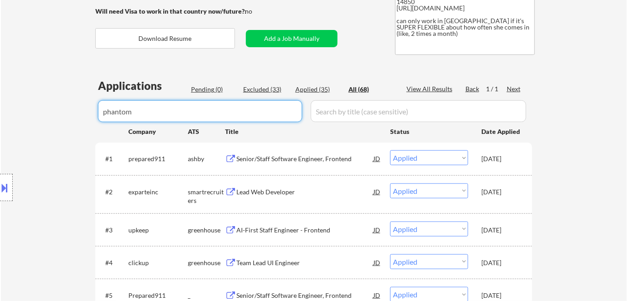
type input "phantom"
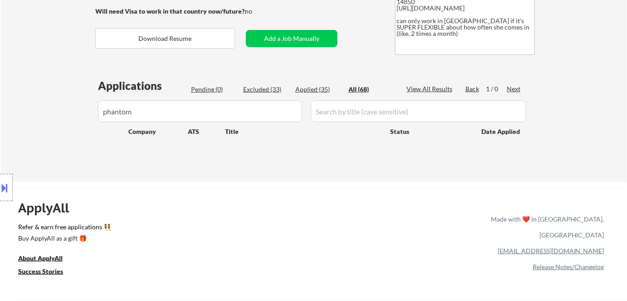
drag, startPoint x: 198, startPoint y: 115, endPoint x: 70, endPoint y: 112, distance: 128.4
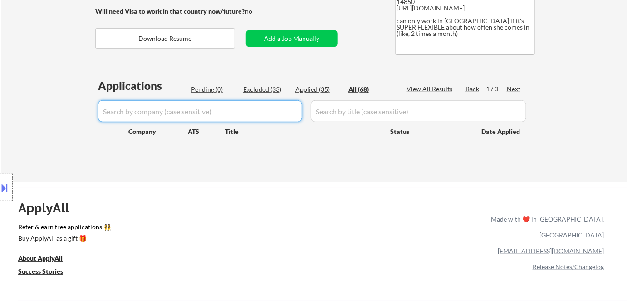
click at [209, 91] on div "Pending (0)" at bounding box center [213, 89] width 45 height 9
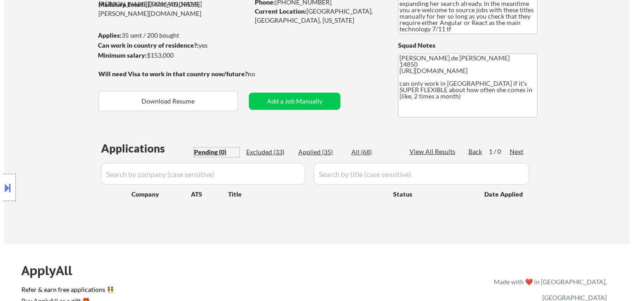
scroll to position [74, 0]
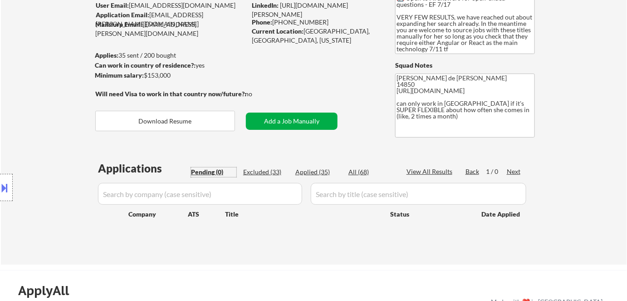
click at [280, 124] on button "Add a Job Manually" at bounding box center [292, 120] width 92 height 17
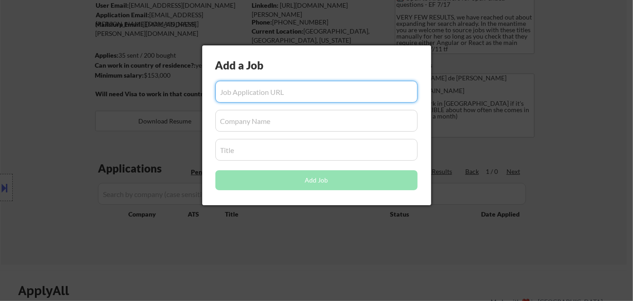
paste input "https://jobs.ashbyhq.com/phantom/1abf3c00-bb38-4590-ae01-098acf510acd/"
type input "https://jobs.ashbyhq.com/phantom/1abf3c00-bb38-4590-ae01-098acf510acd/"
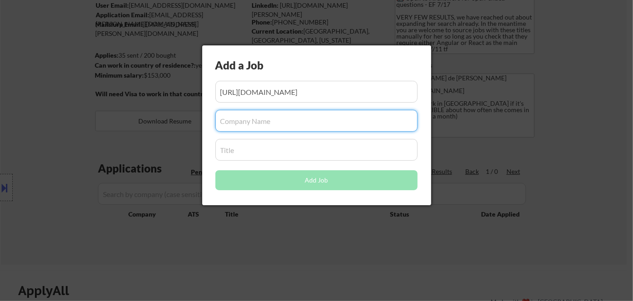
click at [259, 121] on input "input" at bounding box center [316, 121] width 202 height 22
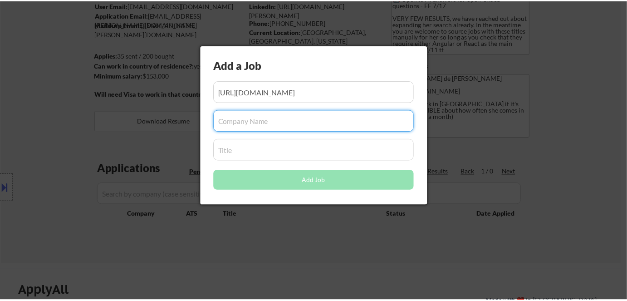
scroll to position [0, 0]
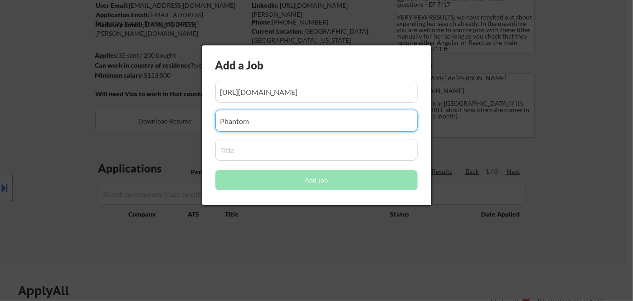
type input "Phantom"
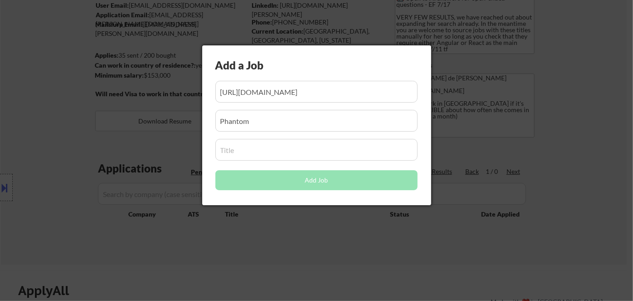
click at [249, 156] on input "input" at bounding box center [316, 150] width 202 height 22
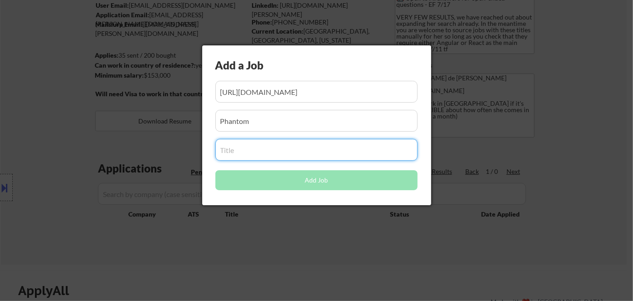
paste input "Staff Frontend Engineer (Platform)"
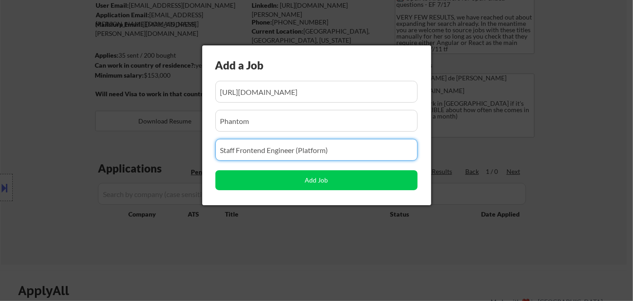
type input "Staff Frontend Engineer (Platform)"
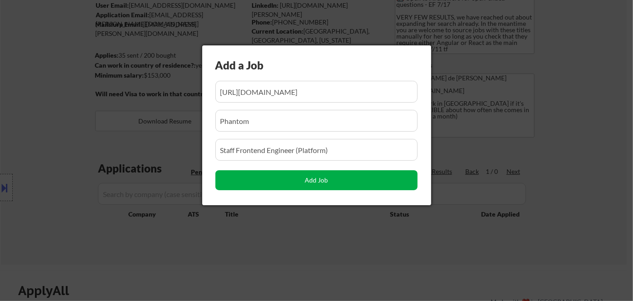
click at [334, 185] on button "Add Job" at bounding box center [316, 180] width 202 height 20
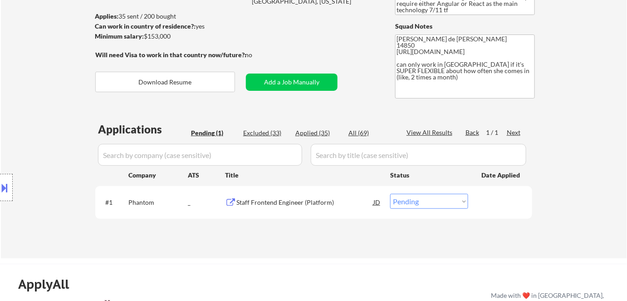
scroll to position [116, 0]
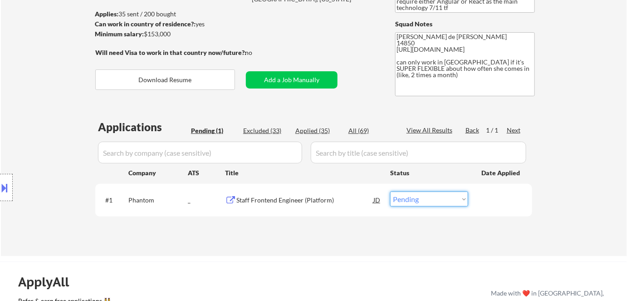
click at [440, 201] on select "Choose an option... Pending Applied Excluded (Questions) Excluded (Expired) Exc…" at bounding box center [429, 198] width 78 height 15
select select ""applied""
click at [390, 191] on select "Choose an option... Pending Applied Excluded (Questions) Excluded (Expired) Exc…" at bounding box center [429, 198] width 78 height 15
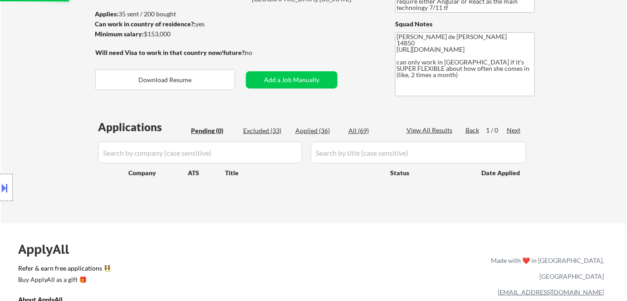
click at [313, 134] on div "Applied (36)" at bounding box center [317, 130] width 45 height 9
select select ""applied""
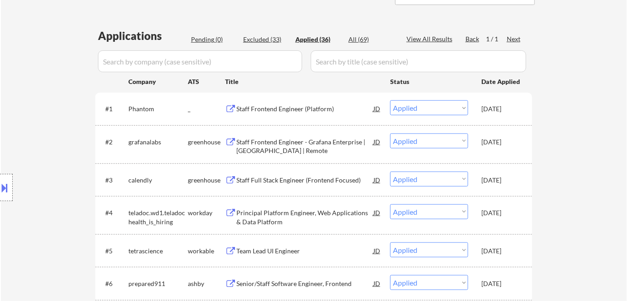
scroll to position [206, 0]
click at [363, 44] on div "All (69)" at bounding box center [370, 40] width 45 height 9
select select ""excluded__bad_match_""
select select ""excluded__location_""
select select ""excluded__other_""
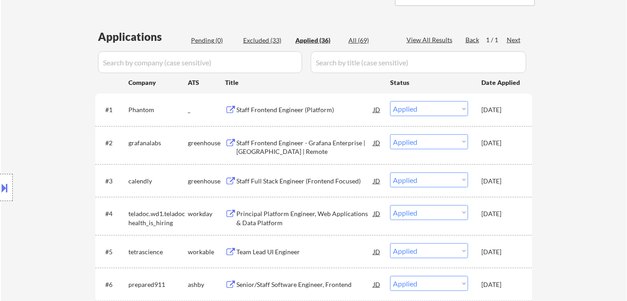
select select ""excluded__bad_match_""
select select ""excluded__location_""
select select ""excluded__expired_""
select select ""excluded__location_""
select select ""excluded__expired_""
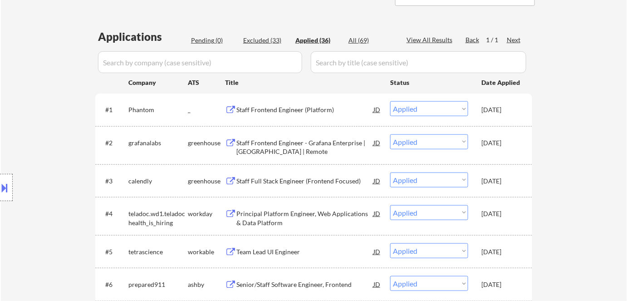
select select ""excluded__bad_match_""
select select ""excluded""
select select ""excluded__expired_""
select select ""excluded__location_""
select select ""excluded__salary_""
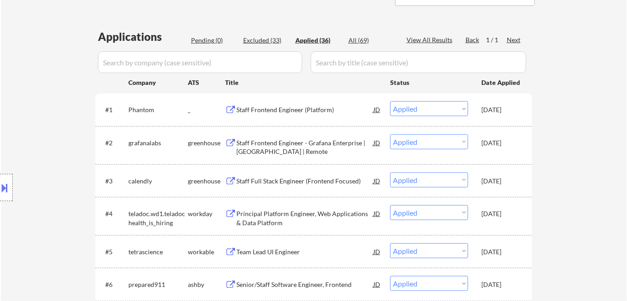
select select ""excluded__location_""
select select ""excluded__bad_match_""
select select ""excluded__expired_""
select select ""excluded""
select select ""excluded__bad_match_""
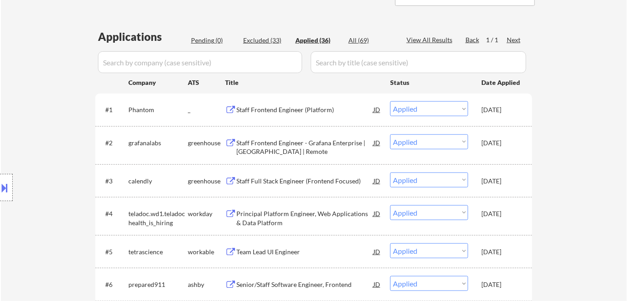
select select ""excluded__location_""
select select ""excluded""
select select ""excluded__location_""
select select ""excluded__expired_""
select select ""excluded__bad_match_""
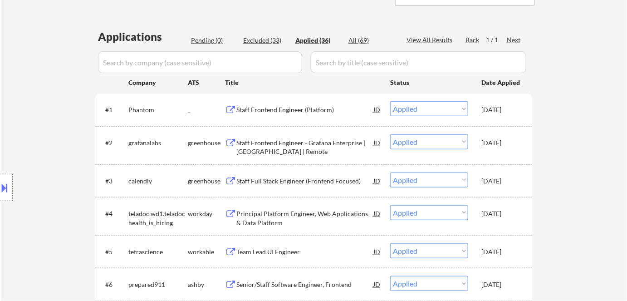
select select ""excluded__other_""
select select ""excluded__location_""
select select ""excluded__bad_match_""
select select ""excluded__location_""
select select ""excluded__bad_match_""
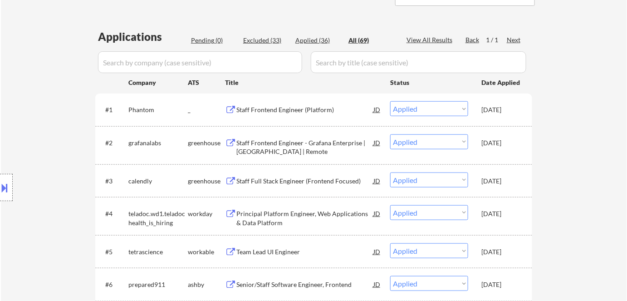
click at [252, 64] on input "input" at bounding box center [200, 62] width 204 height 22
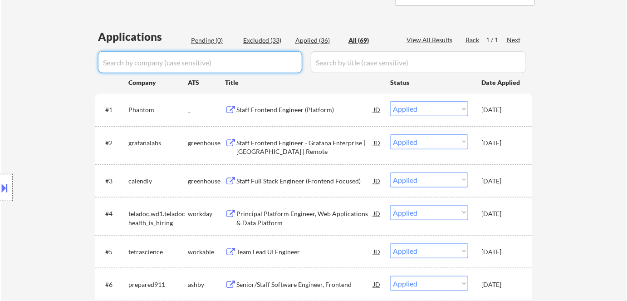
type input "p"
select select ""excluded__bad_match_""
select select ""excluded__location_""
select select ""excluded__bad_match_""
select select ""excluded__location_""
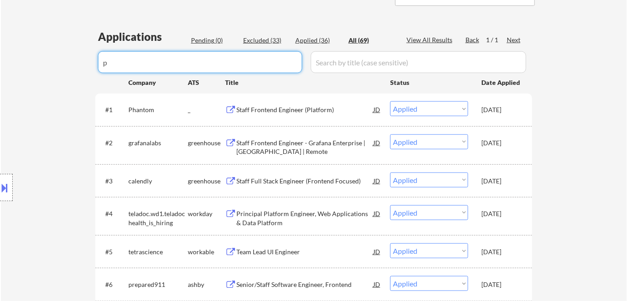
select select ""excluded__bad_match_""
select select ""excluded__expired_""
select select ""excluded__bad_match_""
select select ""excluded""
select select ""excluded__bad_match_""
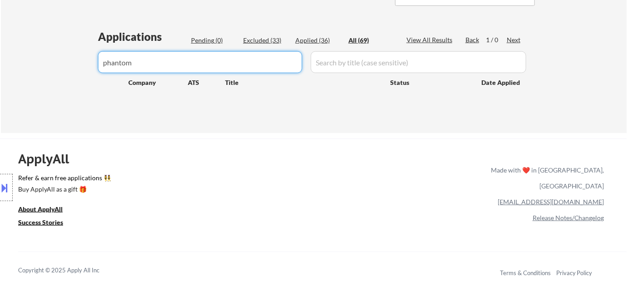
type input "phantom"
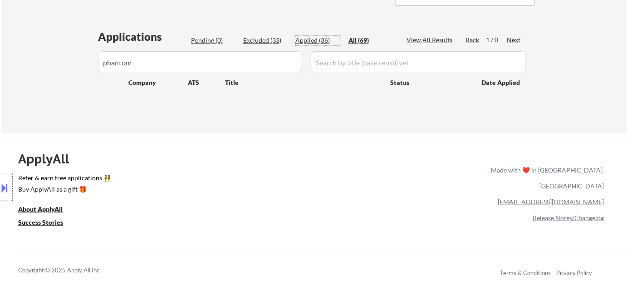
click at [309, 42] on div "Applied (36)" at bounding box center [317, 40] width 45 height 9
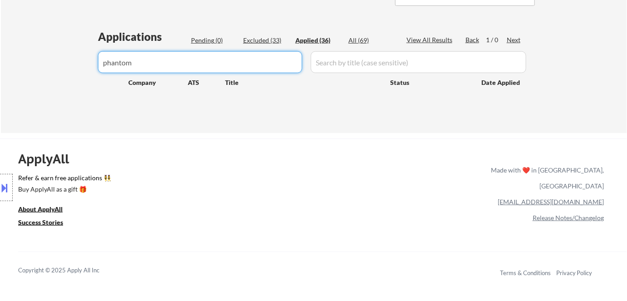
drag, startPoint x: 212, startPoint y: 64, endPoint x: 45, endPoint y: 68, distance: 167.0
select select ""applied""
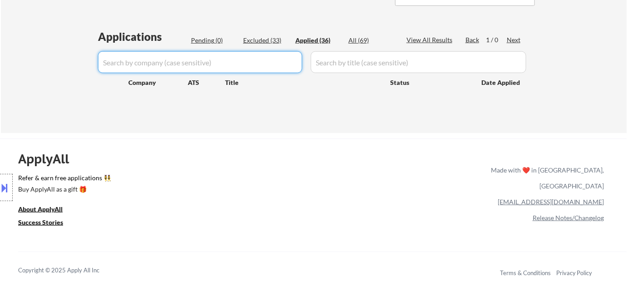
select select ""applied""
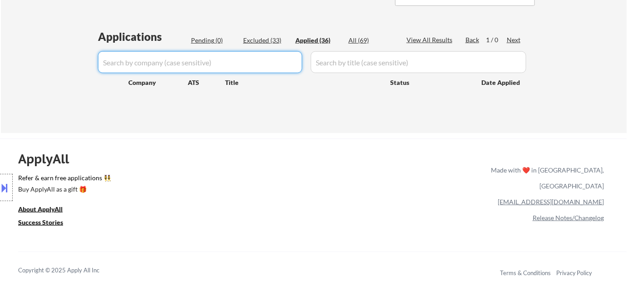
select select ""applied""
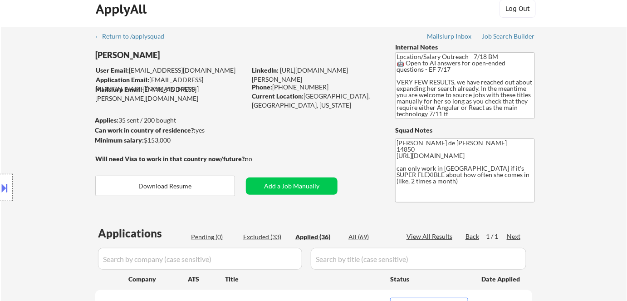
scroll to position [0, 0]
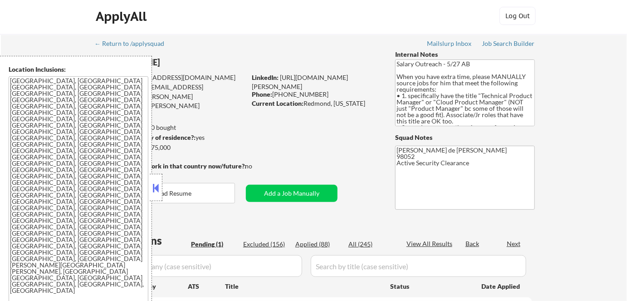
scroll to position [123, 0]
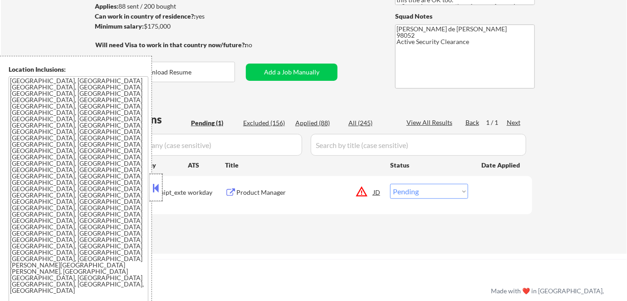
click at [161, 184] on div at bounding box center [156, 187] width 13 height 27
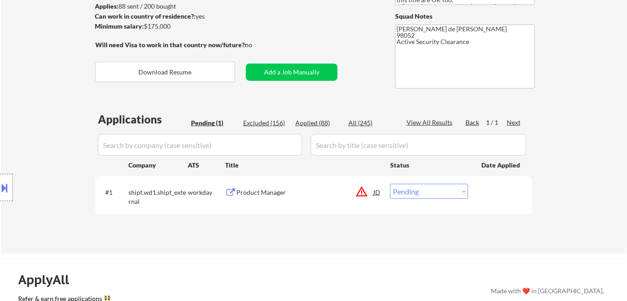
click at [364, 193] on button "warning_amber" at bounding box center [361, 191] width 13 height 13
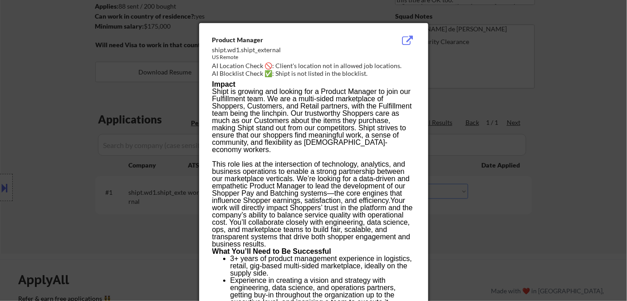
click at [479, 215] on div at bounding box center [313, 150] width 627 height 301
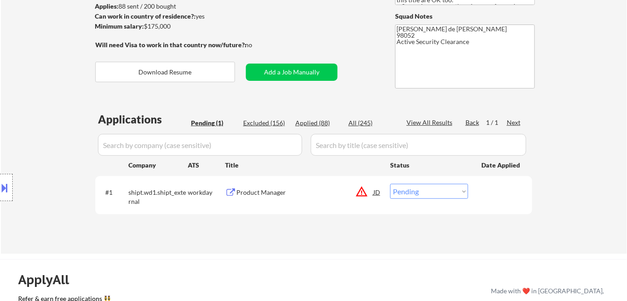
click at [271, 196] on div "Product Manager" at bounding box center [304, 192] width 137 height 9
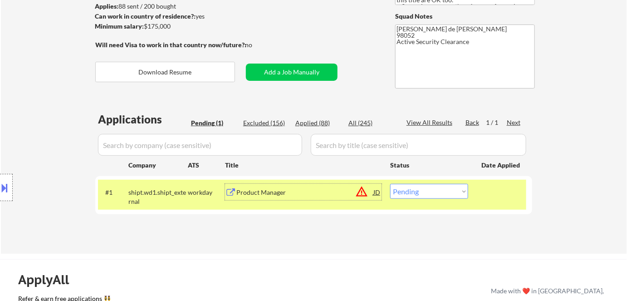
click at [362, 195] on button "warning_amber" at bounding box center [361, 191] width 13 height 13
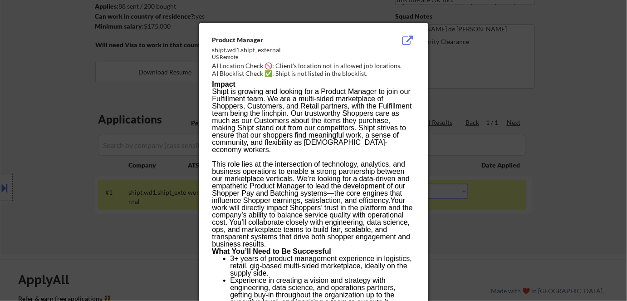
click at [508, 214] on div at bounding box center [313, 150] width 627 height 301
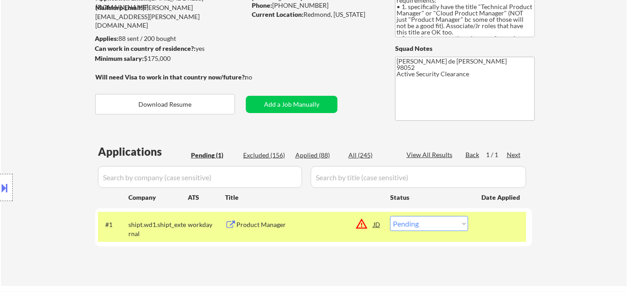
scroll to position [82, 0]
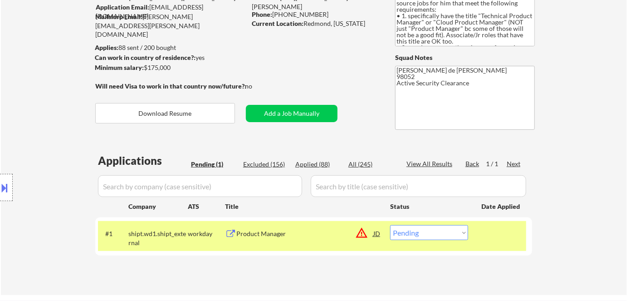
click at [365, 233] on button "warning_amber" at bounding box center [361, 232] width 13 height 13
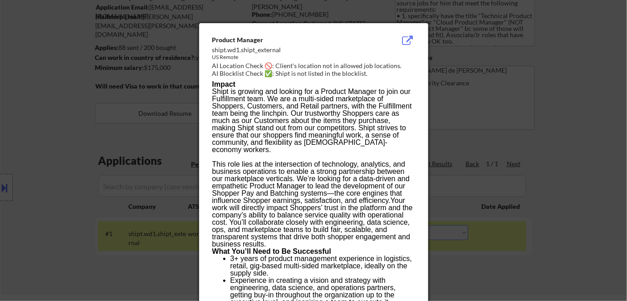
click at [537, 214] on div at bounding box center [313, 150] width 627 height 301
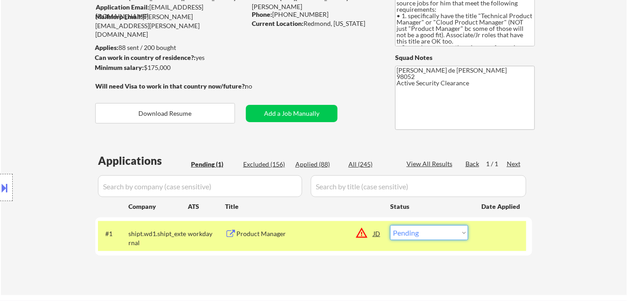
click at [450, 235] on select "Choose an option... Pending Applied Excluded (Questions) Excluded (Expired) Exc…" at bounding box center [429, 232] width 78 height 15
select select ""applied""
click at [390, 225] on select "Choose an option... Pending Applied Excluded (Questions) Excluded (Expired) Exc…" at bounding box center [429, 232] width 78 height 15
